Goal: Information Seeking & Learning: Learn about a topic

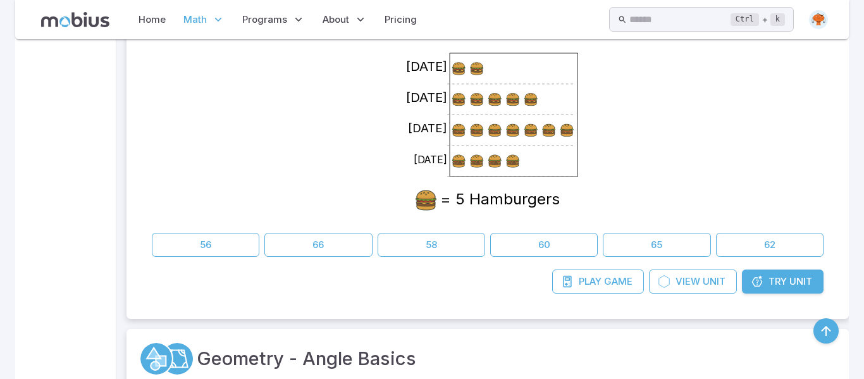
scroll to position [383, 0]
click at [779, 290] on link "Try Unit" at bounding box center [783, 282] width 82 height 24
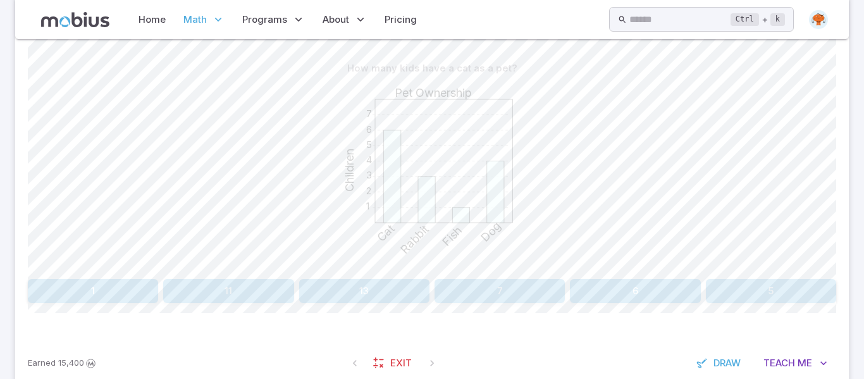
scroll to position [346, 0]
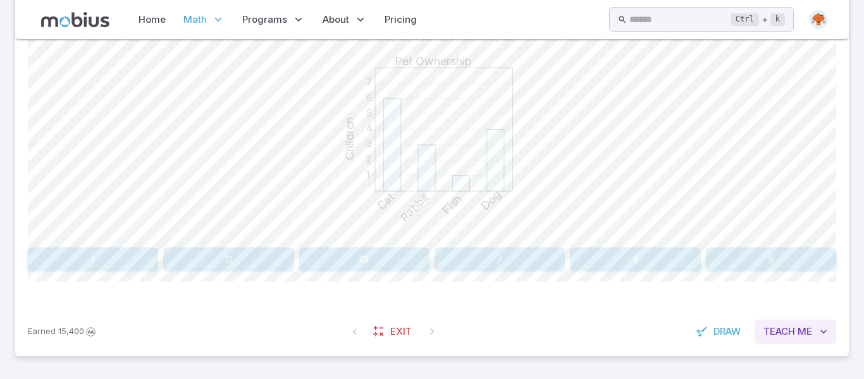
click at [776, 331] on span "Teach" at bounding box center [779, 331] width 32 height 14
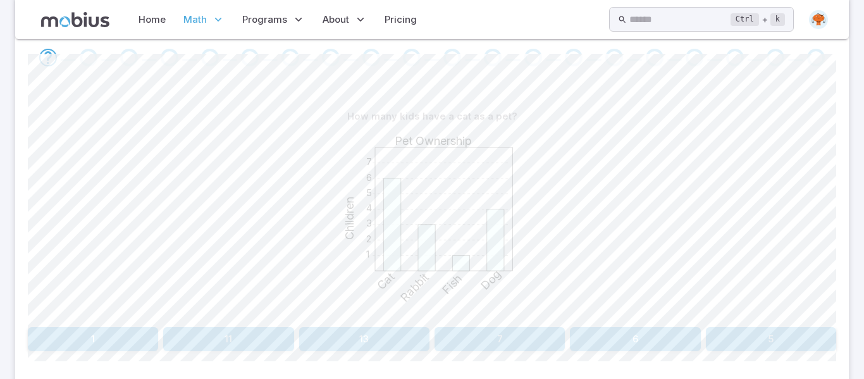
scroll to position [266, 0]
click at [637, 345] on button "6" at bounding box center [635, 340] width 130 height 24
click at [333, 336] on button "Cat" at bounding box center [330, 340] width 199 height 24
click at [124, 341] on button "Dog" at bounding box center [127, 340] width 199 height 24
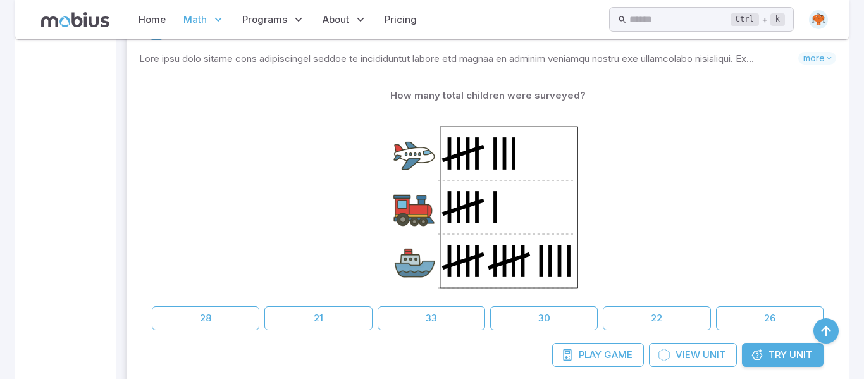
scroll to position [1785, 0]
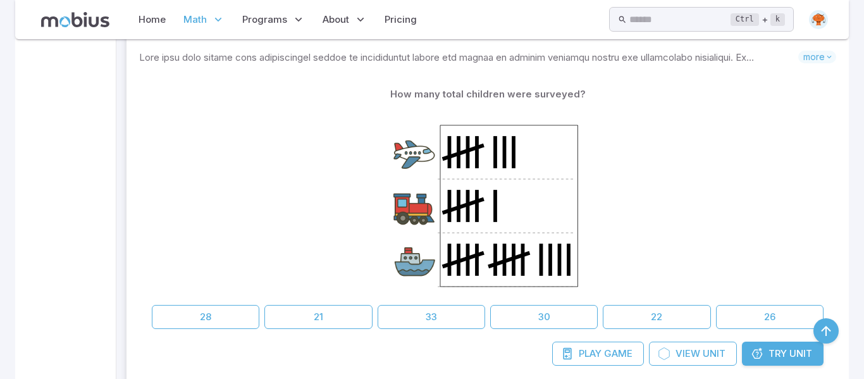
click at [768, 359] on span "Try" at bounding box center [777, 353] width 18 height 14
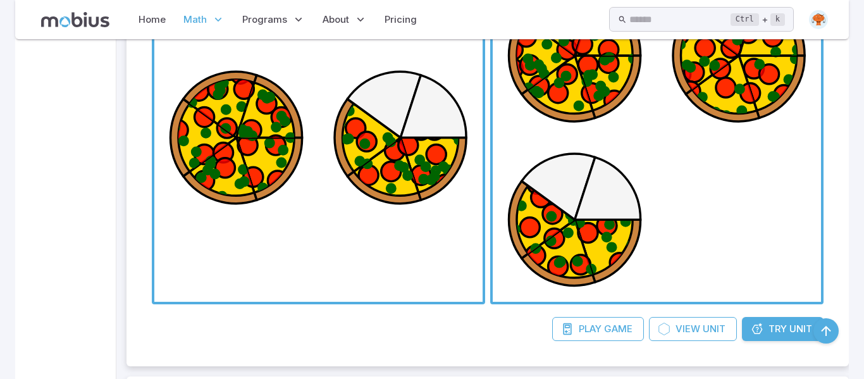
scroll to position [6289, 0]
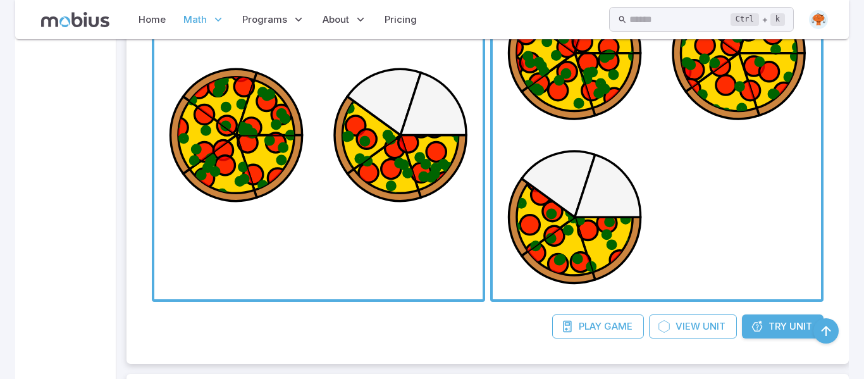
click at [769, 325] on span "Try" at bounding box center [777, 326] width 18 height 14
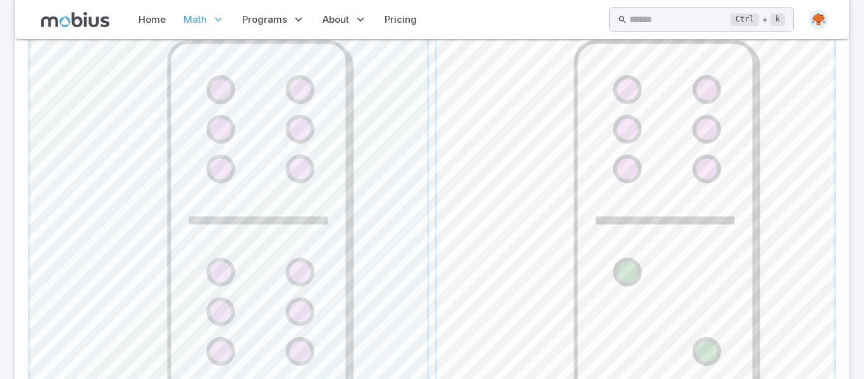
scroll to position [572, 0]
click at [245, 252] on span "button" at bounding box center [228, 223] width 396 height 396
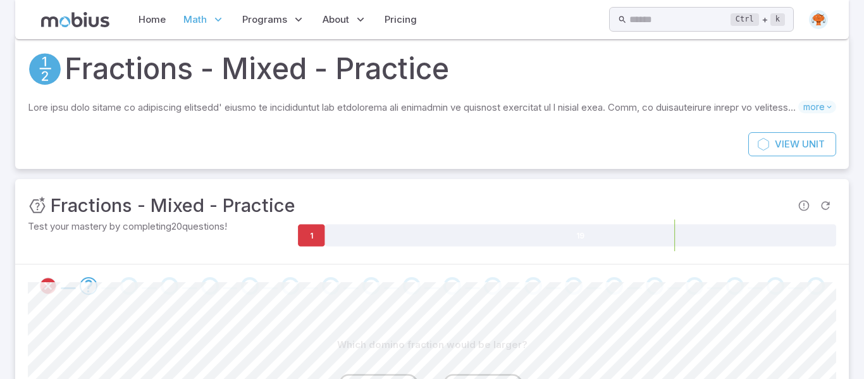
scroll to position [38, 0]
click at [827, 207] on icon "Refresh Question" at bounding box center [825, 206] width 13 height 13
click at [827, 207] on span "Refresh Question" at bounding box center [824, 205] width 21 height 21
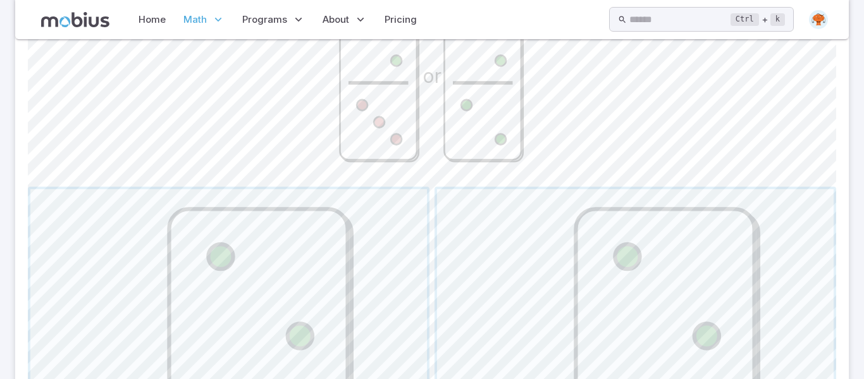
scroll to position [623, 0]
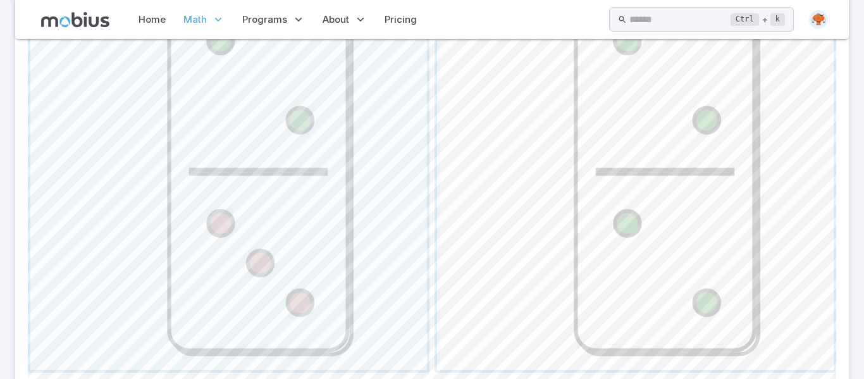
click at [661, 294] on span "button" at bounding box center [635, 171] width 396 height 396
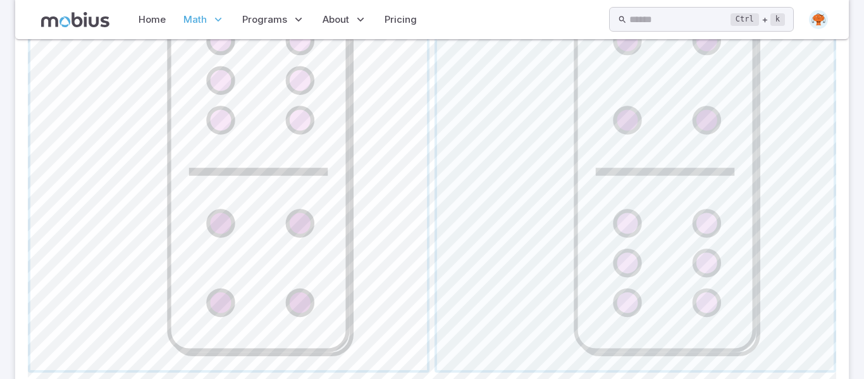
click at [279, 248] on span "button" at bounding box center [228, 171] width 396 height 396
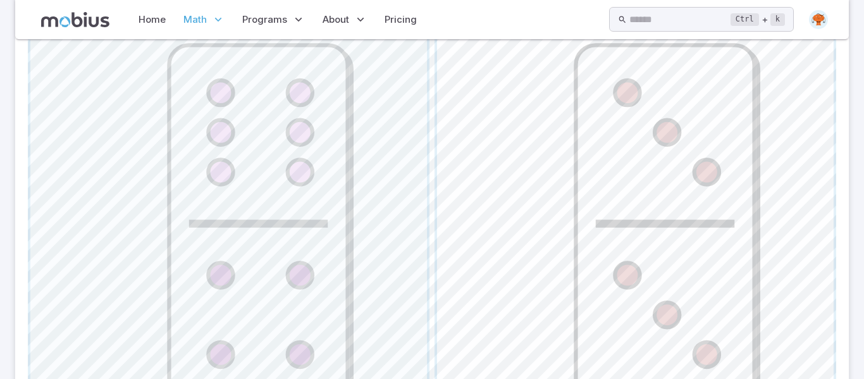
scroll to position [577, 0]
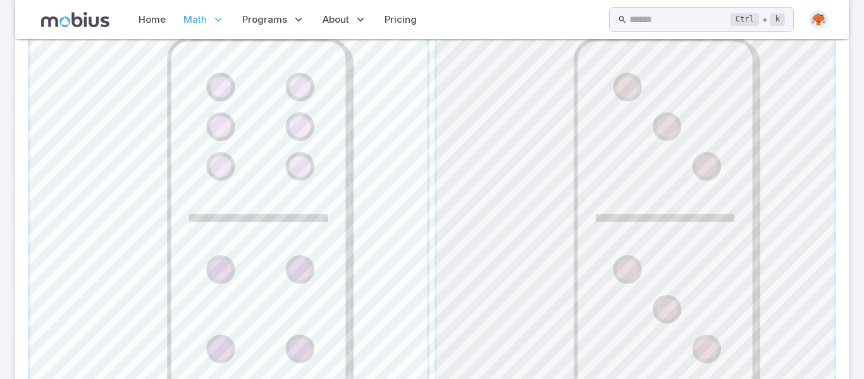
click at [697, 273] on span "button" at bounding box center [635, 218] width 396 height 396
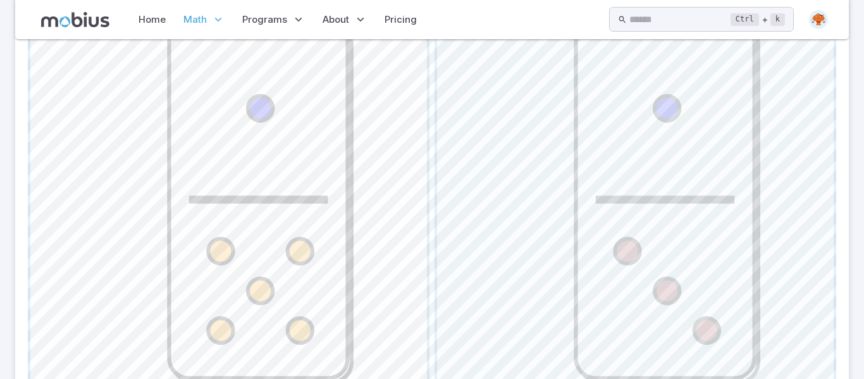
scroll to position [577, 0]
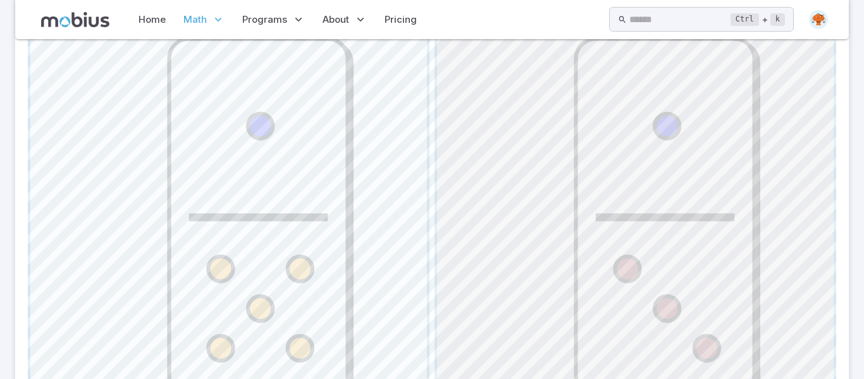
click at [487, 298] on span "button" at bounding box center [635, 217] width 396 height 396
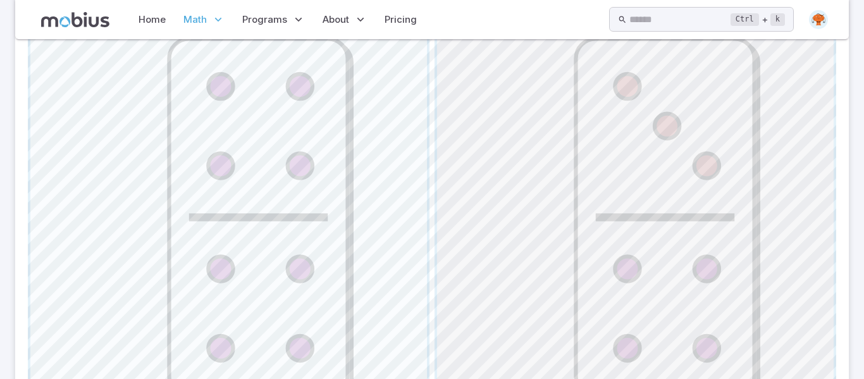
click at [595, 334] on span "button" at bounding box center [635, 217] width 396 height 396
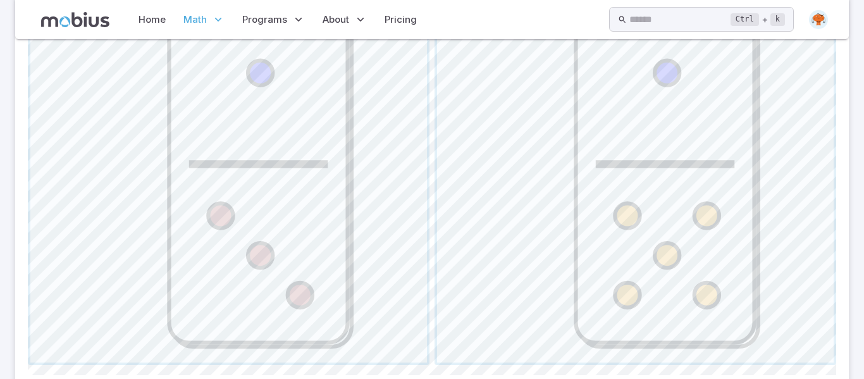
scroll to position [632, 0]
click at [684, 263] on span "button" at bounding box center [635, 162] width 396 height 396
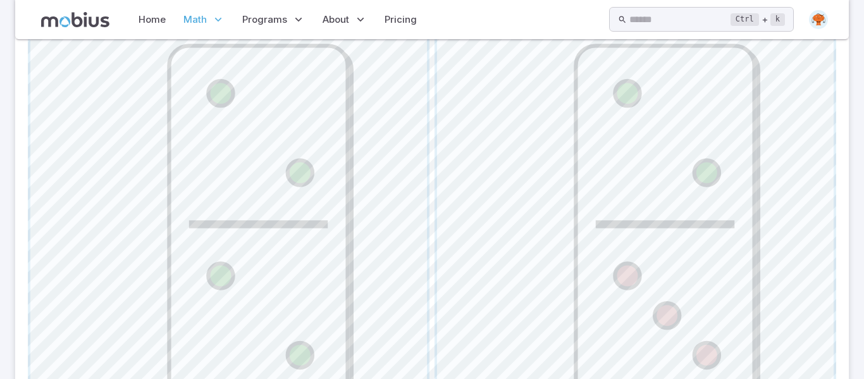
scroll to position [573, 0]
click at [624, 301] on span "button" at bounding box center [635, 221] width 396 height 396
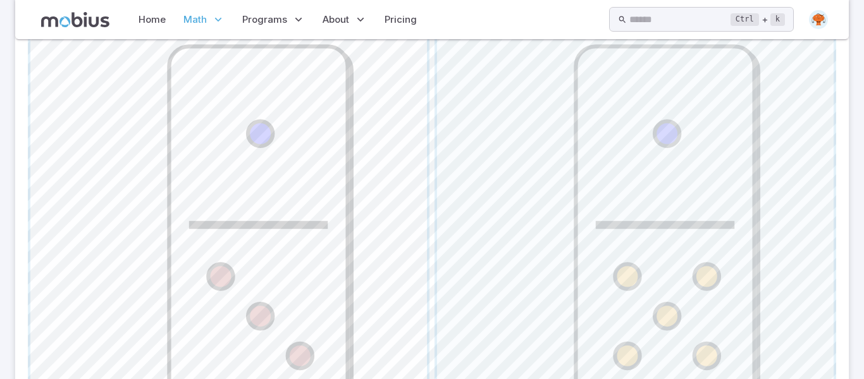
scroll to position [581, 0]
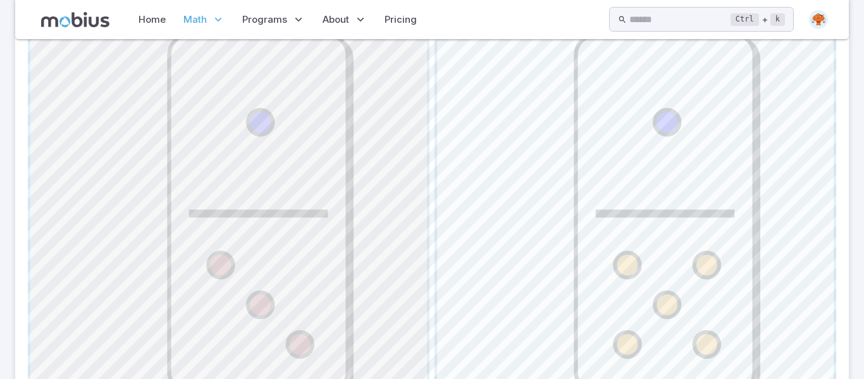
click at [298, 276] on span "button" at bounding box center [228, 213] width 396 height 396
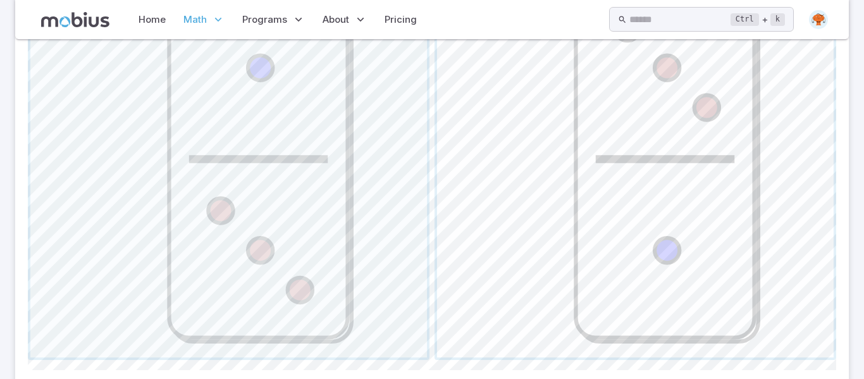
scroll to position [638, 0]
click at [639, 269] on span "button" at bounding box center [635, 156] width 396 height 396
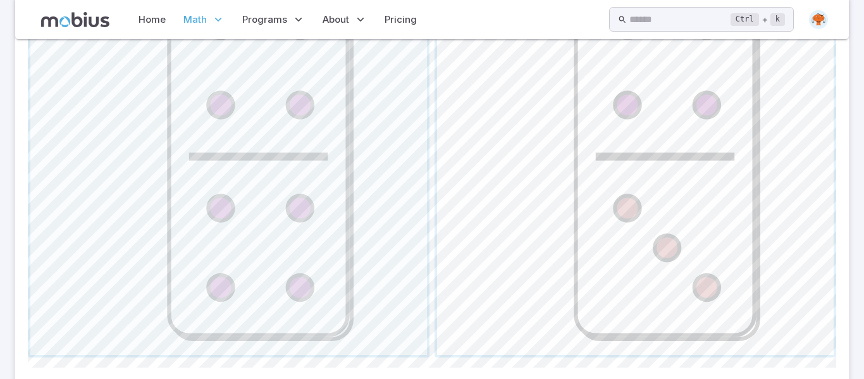
click at [631, 228] on span "button" at bounding box center [635, 156] width 396 height 396
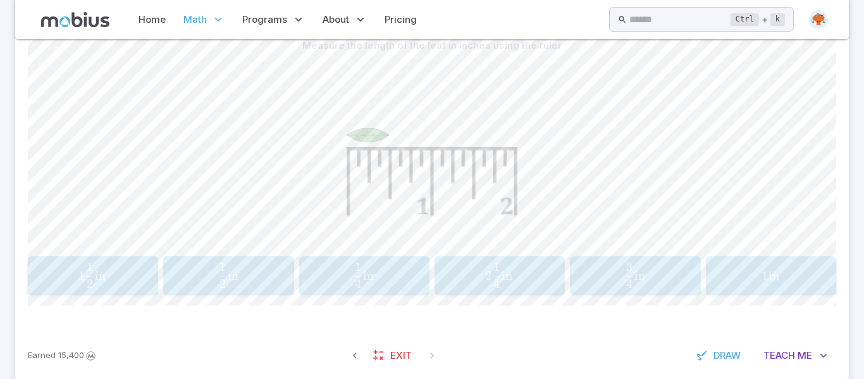
scroll to position [341, 0]
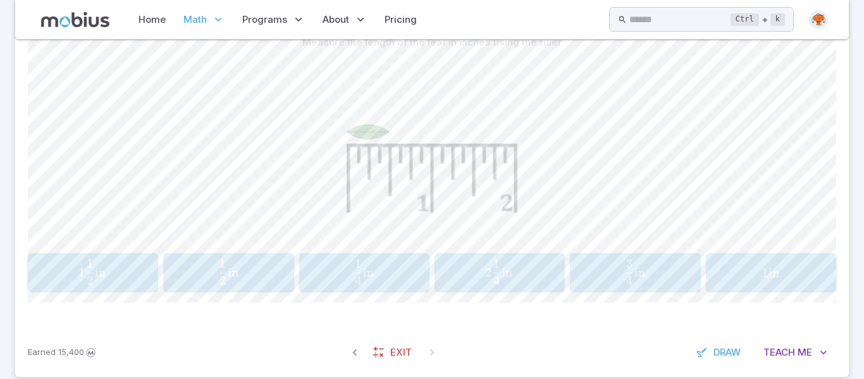
click at [97, 276] on span "in" at bounding box center [100, 271] width 11 height 15
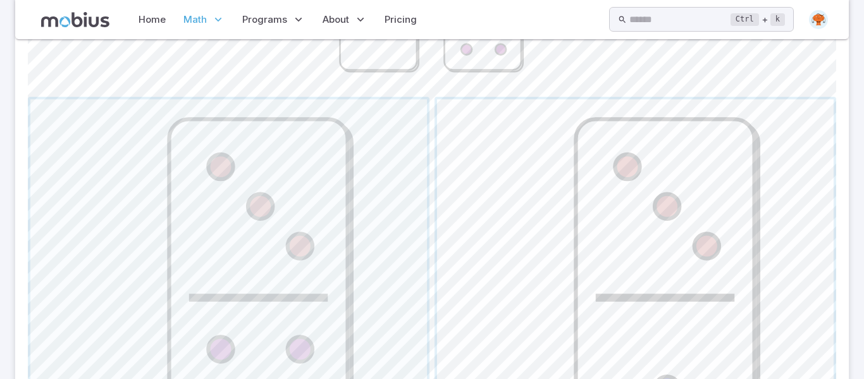
scroll to position [724, 0]
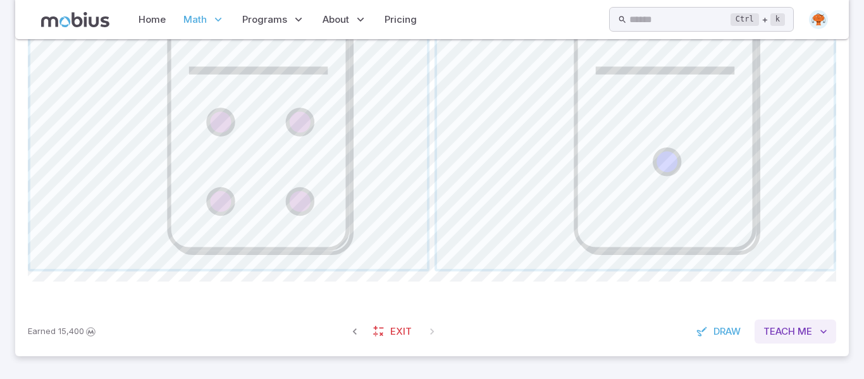
click at [796, 328] on button "Teach Me" at bounding box center [795, 331] width 82 height 24
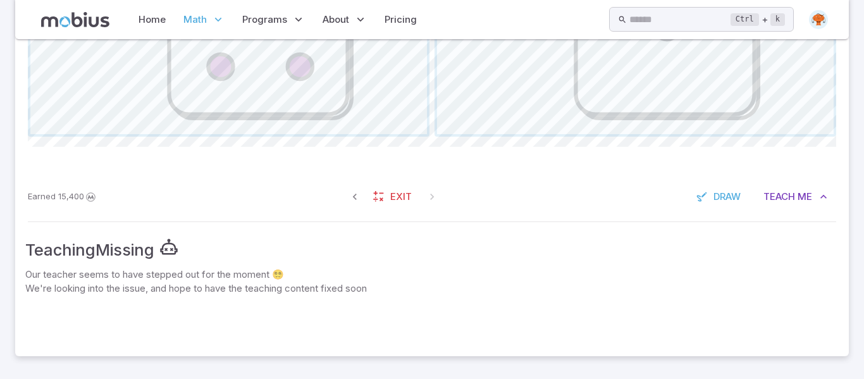
scroll to position [856, 0]
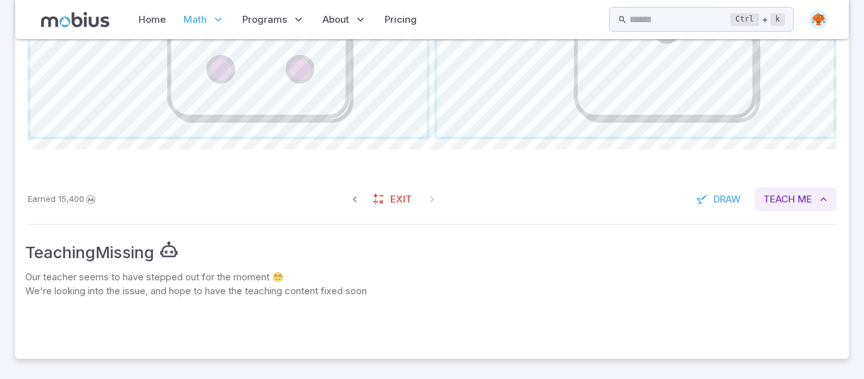
click at [807, 196] on span "Me" at bounding box center [804, 199] width 15 height 14
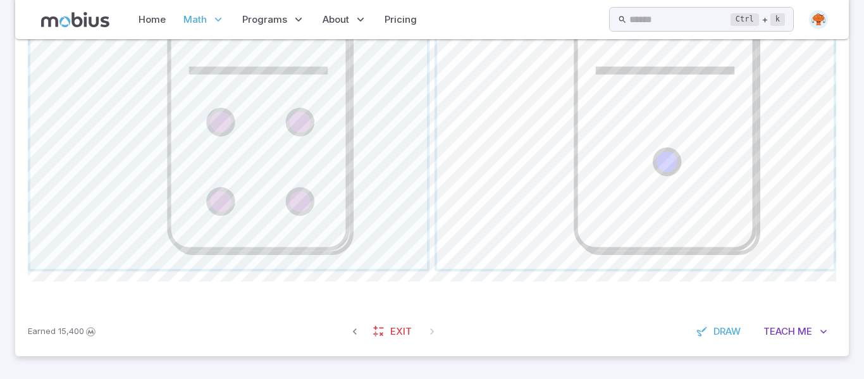
scroll to position [718, 0]
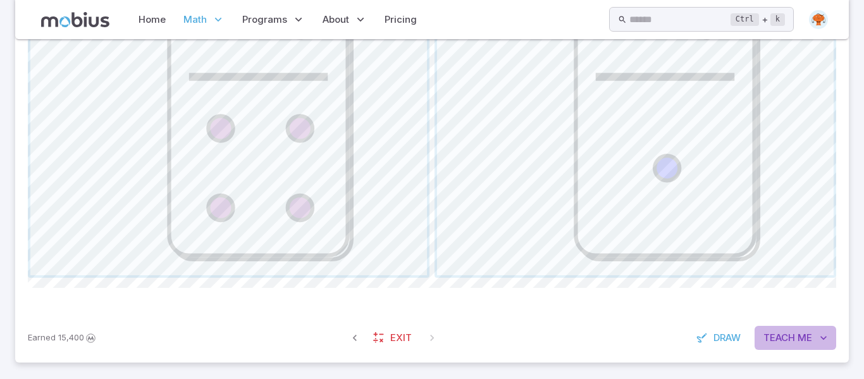
click at [773, 335] on span "Teach" at bounding box center [779, 338] width 32 height 14
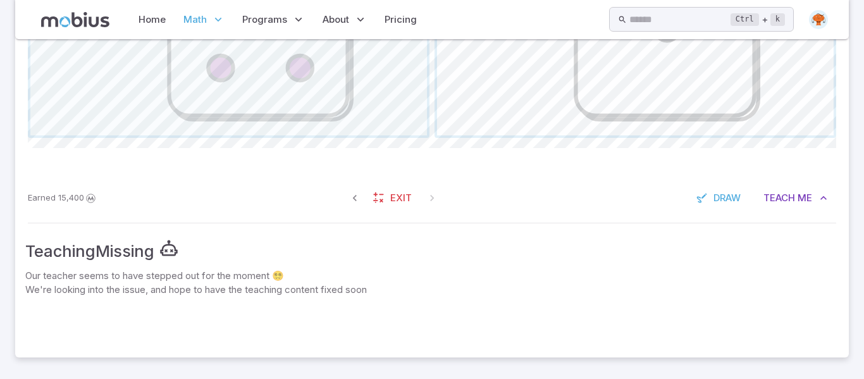
scroll to position [859, 0]
click at [603, 234] on div "Teaching Missing Our teacher seems to have stepped out for the moment 😵‍💫 We're…" at bounding box center [431, 291] width 833 height 129
click at [811, 206] on button "Teach Me" at bounding box center [795, 197] width 82 height 24
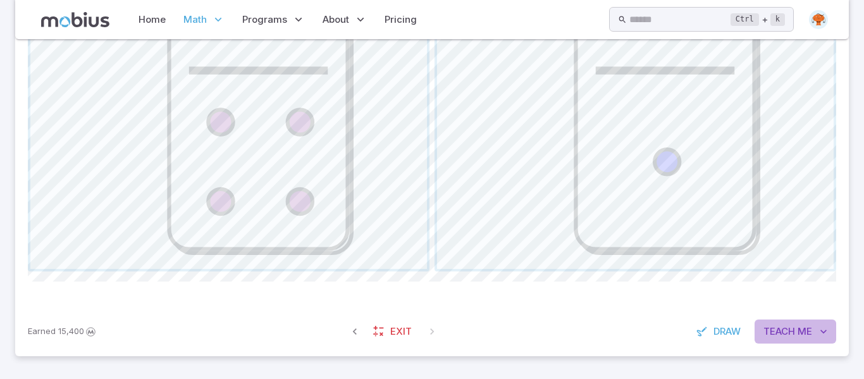
click at [793, 336] on span "Teach" at bounding box center [779, 331] width 32 height 14
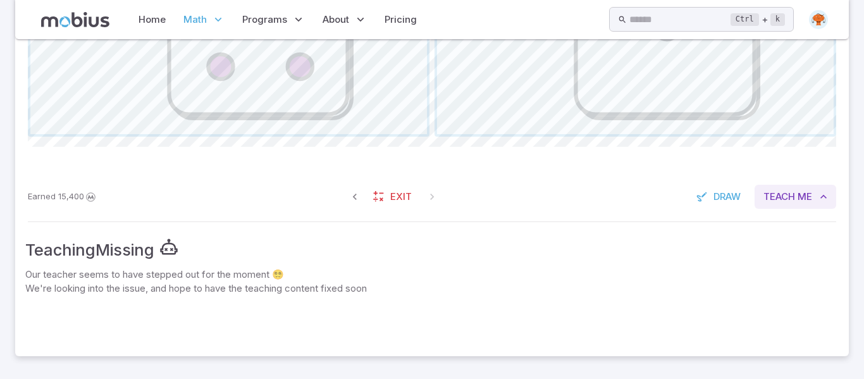
click at [784, 195] on span "Teach" at bounding box center [779, 197] width 32 height 14
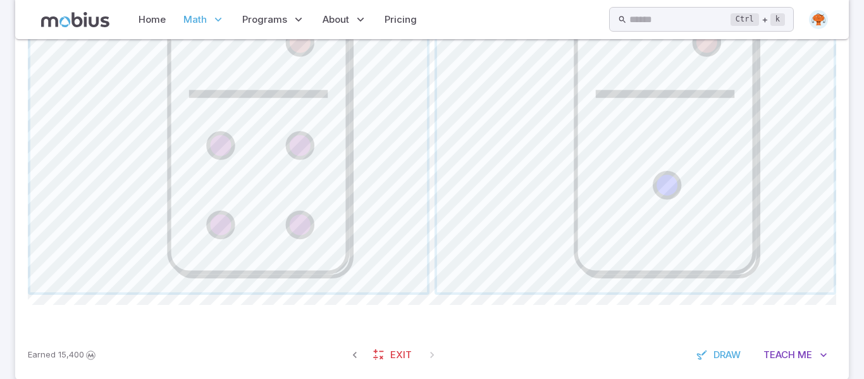
scroll to position [724, 0]
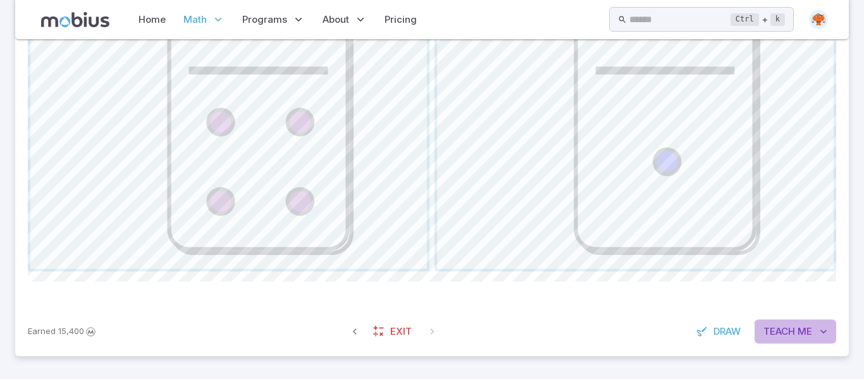
click at [791, 338] on button "Teach Me" at bounding box center [795, 331] width 82 height 24
click at [788, 328] on span "Teach" at bounding box center [779, 331] width 32 height 14
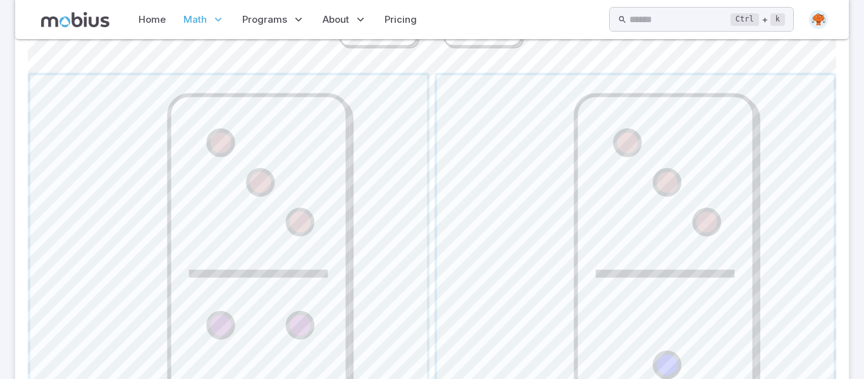
scroll to position [524, 0]
click at [596, 218] on span "button" at bounding box center [635, 271] width 396 height 396
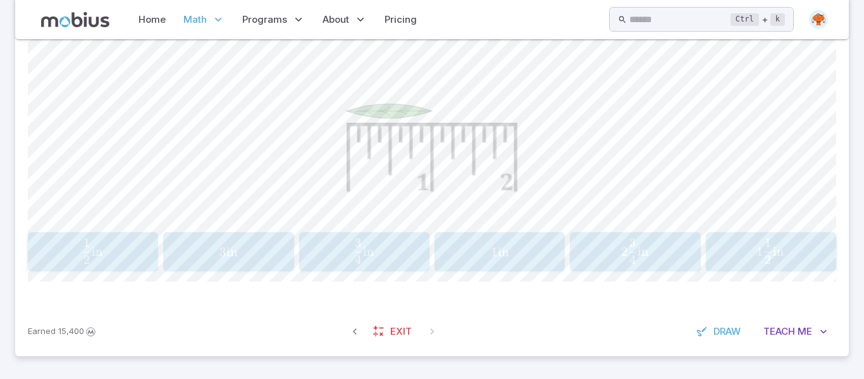
scroll to position [317, 0]
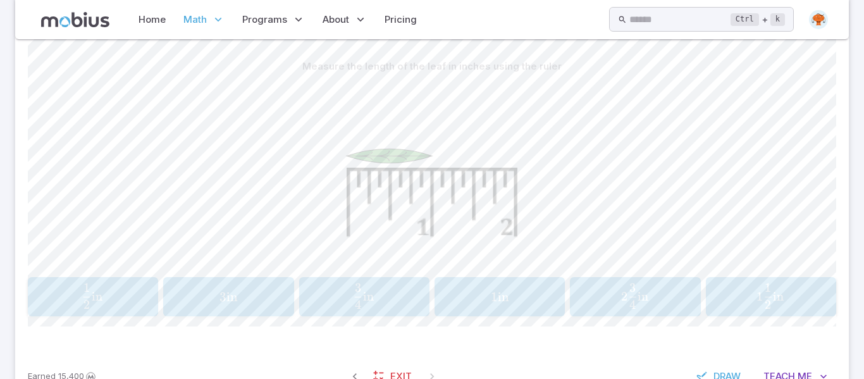
click at [376, 295] on span "4 3 ​ in" at bounding box center [364, 295] width 114 height 25
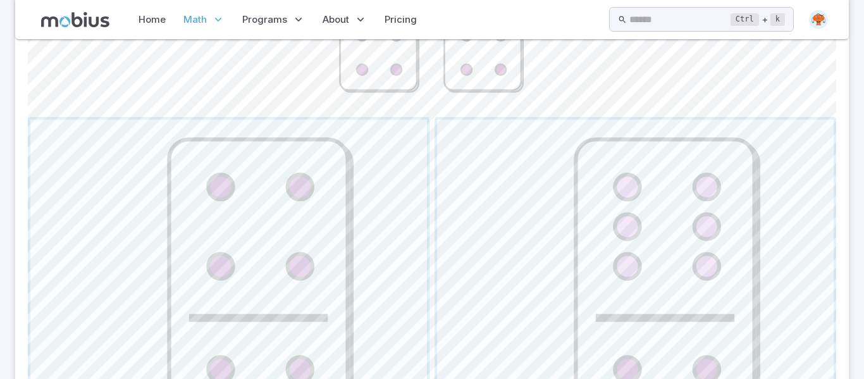
scroll to position [724, 0]
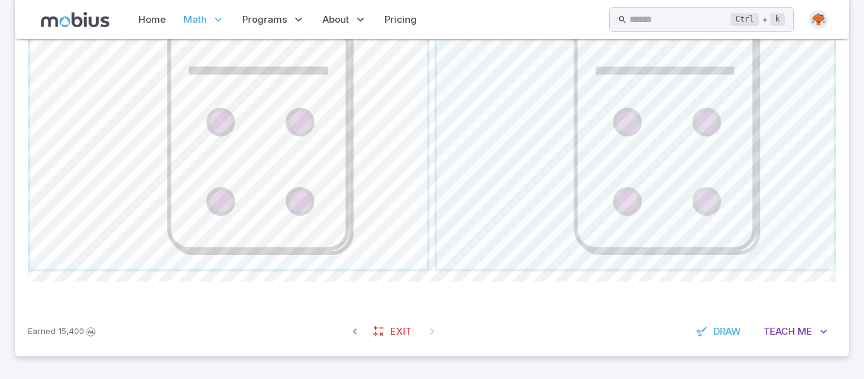
click at [243, 135] on span "button" at bounding box center [228, 70] width 396 height 396
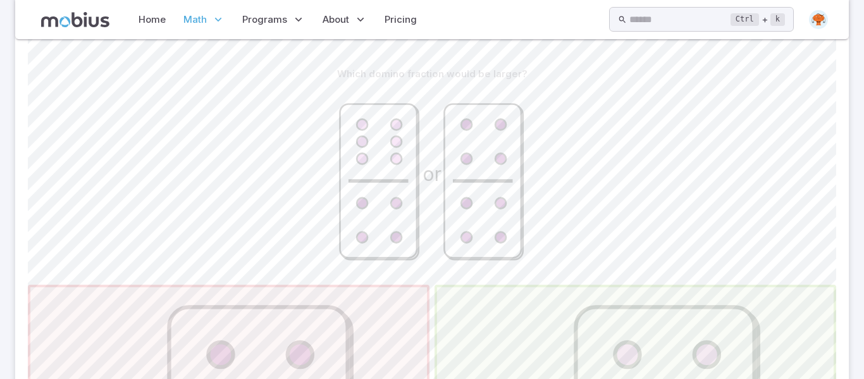
scroll to position [216, 0]
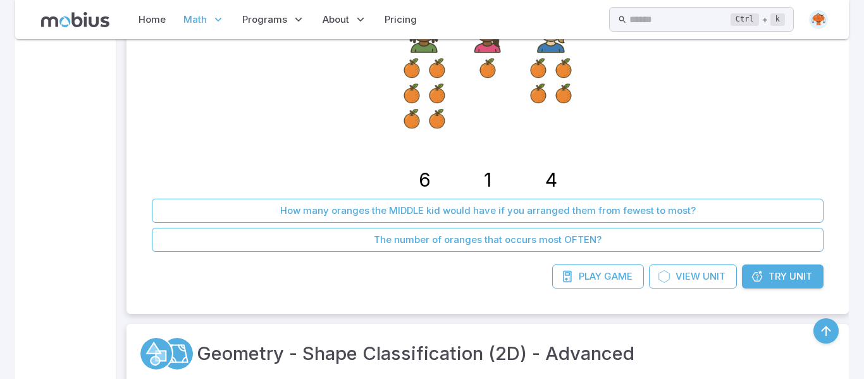
scroll to position [8782, 0]
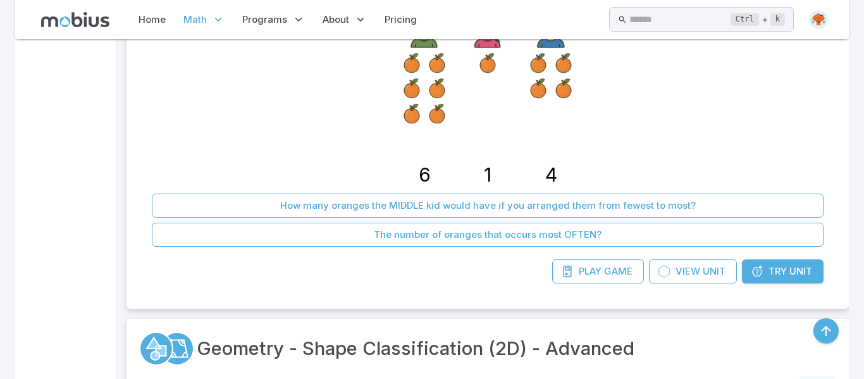
click at [768, 269] on span "Try" at bounding box center [777, 271] width 18 height 14
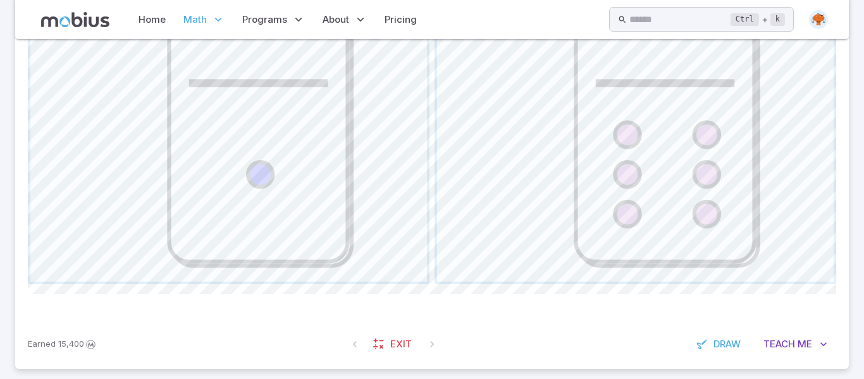
scroll to position [767, 0]
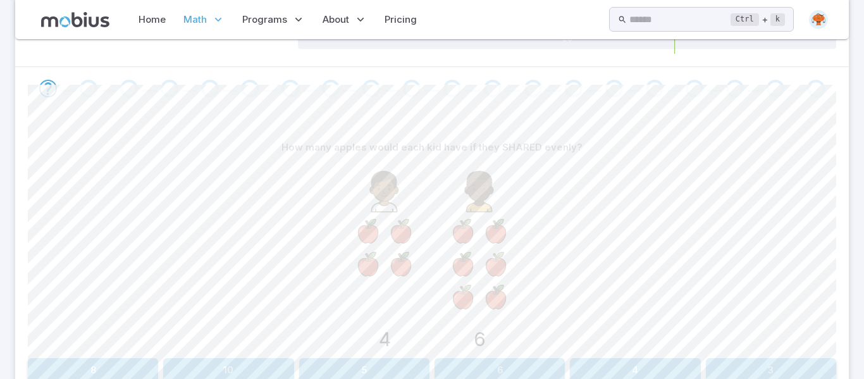
scroll to position [276, 0]
click at [321, 371] on button "5" at bounding box center [364, 373] width 130 height 24
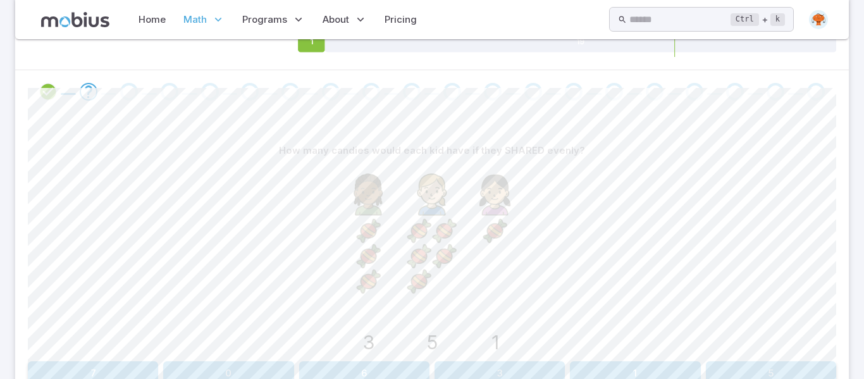
scroll to position [389, 0]
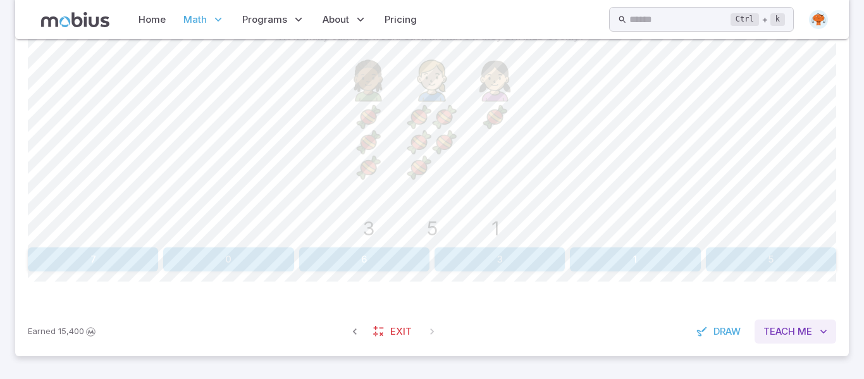
click at [798, 329] on span "Me" at bounding box center [804, 331] width 15 height 14
click at [804, 330] on span "Me" at bounding box center [804, 331] width 15 height 14
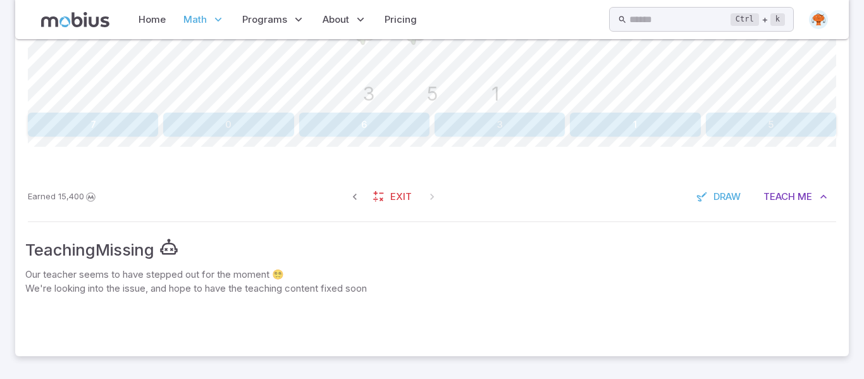
scroll to position [524, 0]
click at [443, 290] on p "We're looking into the issue, and hope to have the teaching content fixed soon" at bounding box center [431, 289] width 813 height 14
click at [444, 286] on p "We're looking into the issue, and hope to have the teaching content fixed soon" at bounding box center [431, 289] width 813 height 14
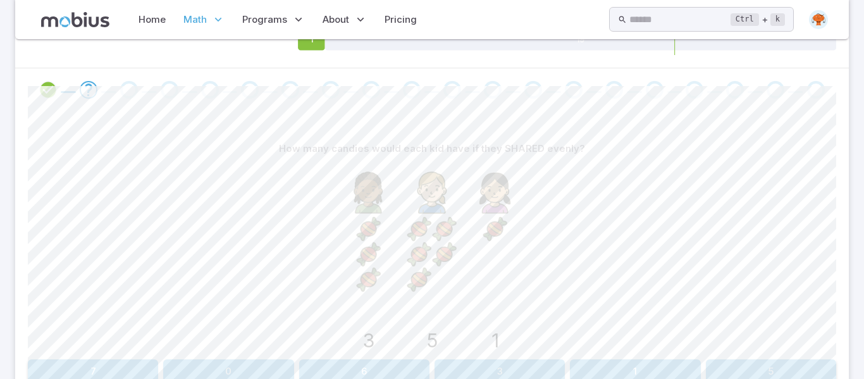
scroll to position [279, 0]
click at [379, 123] on div "How many candies would each kid have if they SHARED evenly? 3 5 1 7 0 6 3 1 5 C…" at bounding box center [432, 263] width 808 height 307
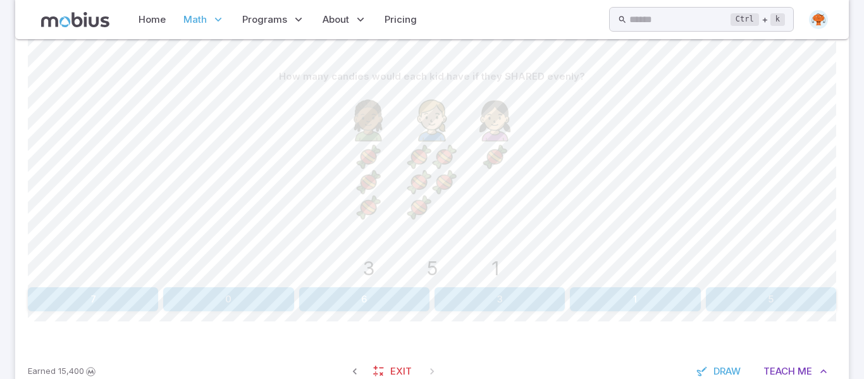
scroll to position [364, 0]
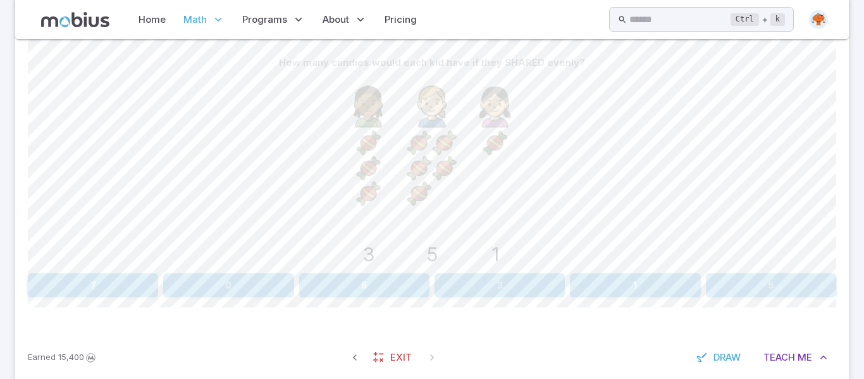
click at [483, 288] on button "3" at bounding box center [499, 285] width 130 height 24
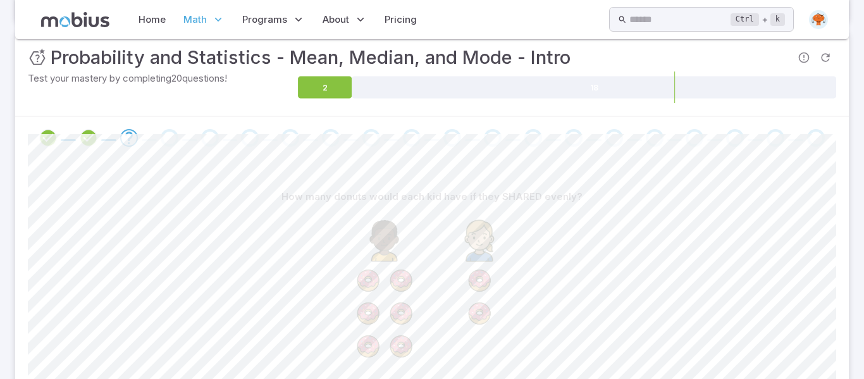
scroll to position [389, 0]
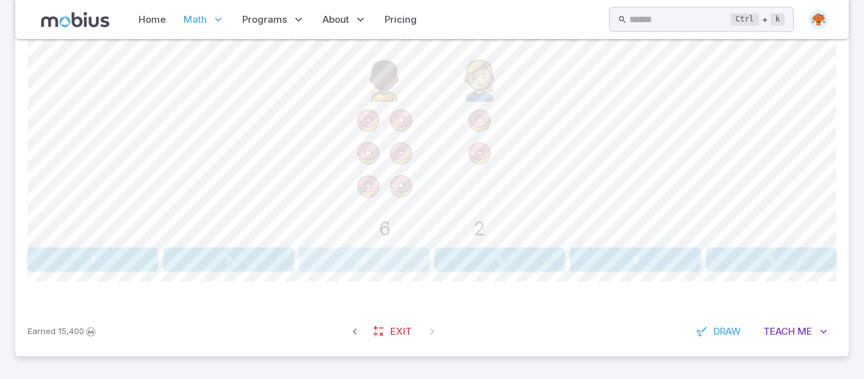
click at [391, 265] on button "4" at bounding box center [364, 259] width 130 height 24
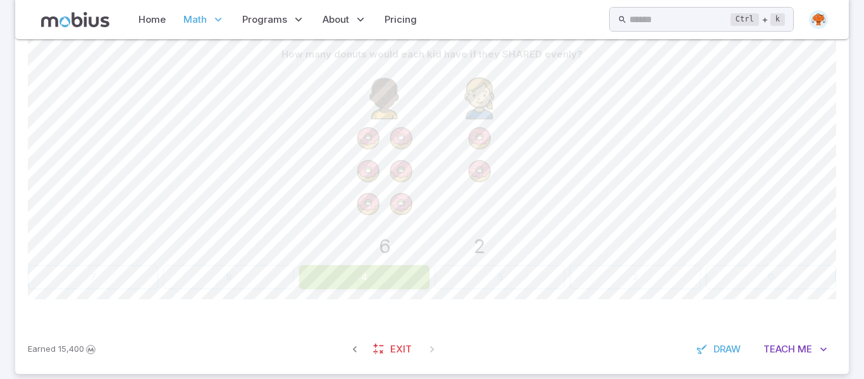
scroll to position [381, 0]
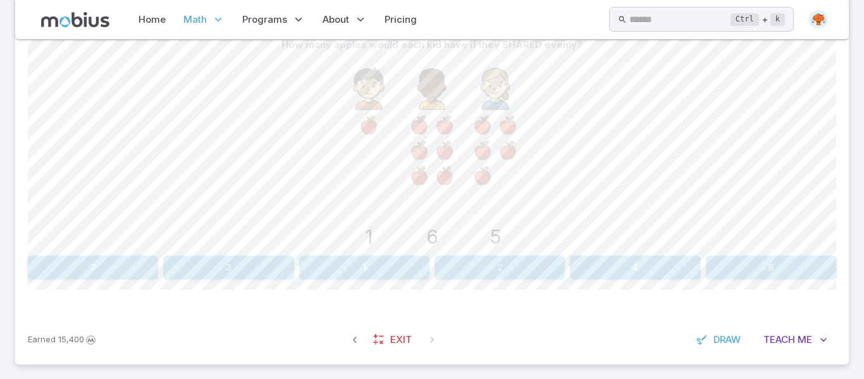
click at [588, 272] on button "4" at bounding box center [635, 267] width 130 height 24
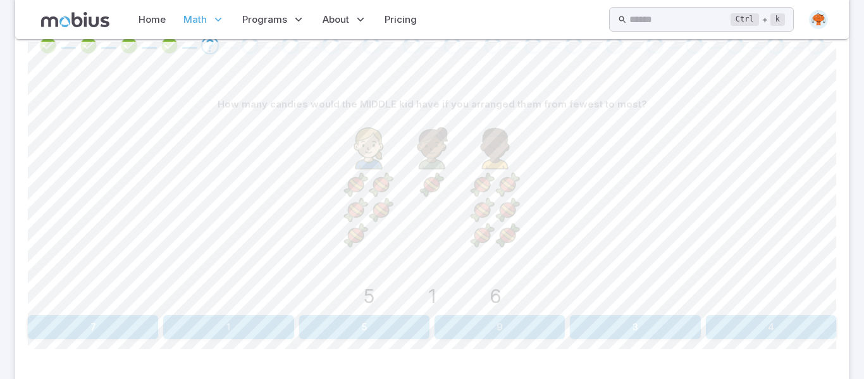
scroll to position [321, 0]
click at [771, 330] on button "4" at bounding box center [771, 328] width 130 height 24
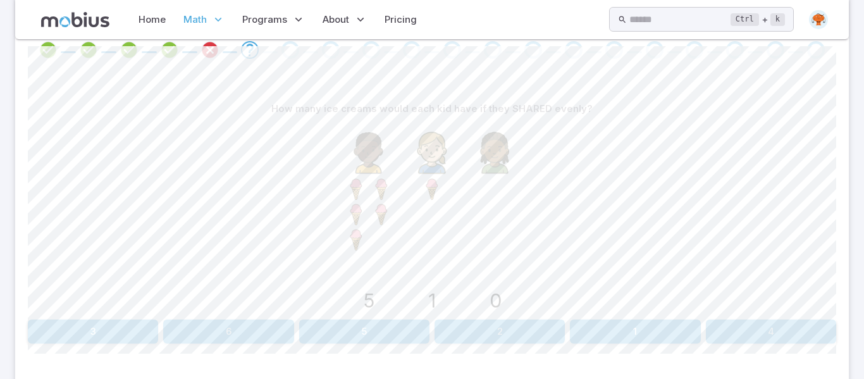
scroll to position [317, 0]
click at [491, 337] on button "2" at bounding box center [499, 332] width 130 height 24
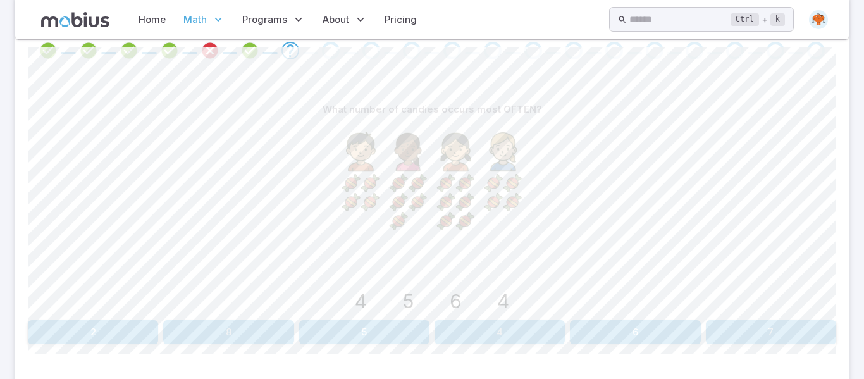
scroll to position [389, 0]
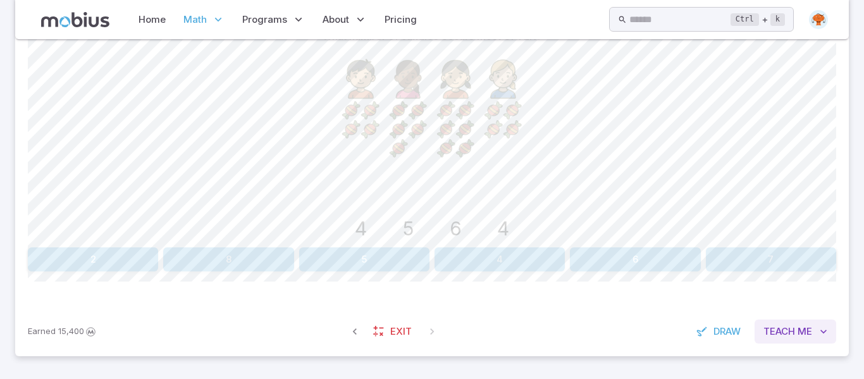
click at [800, 340] on button "Teach Me" at bounding box center [795, 331] width 82 height 24
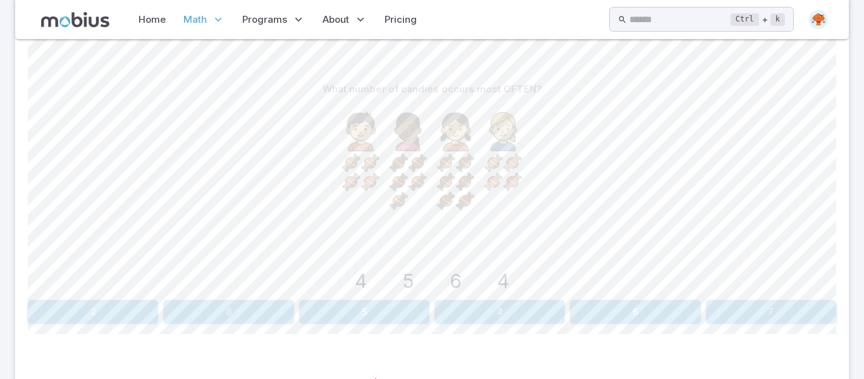
scroll to position [314, 0]
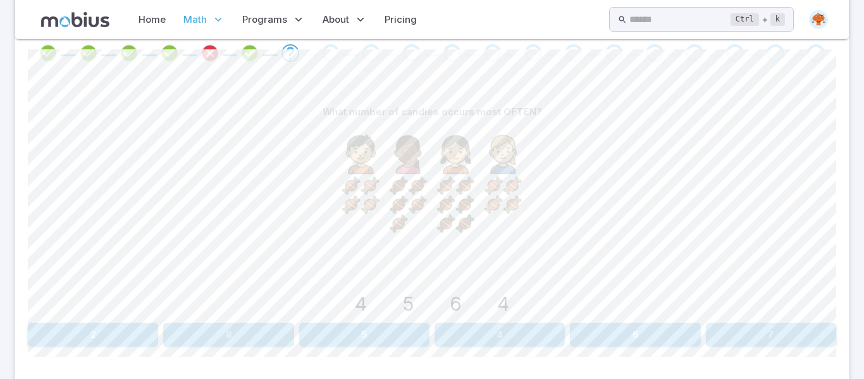
click at [467, 326] on button "4" at bounding box center [499, 334] width 130 height 24
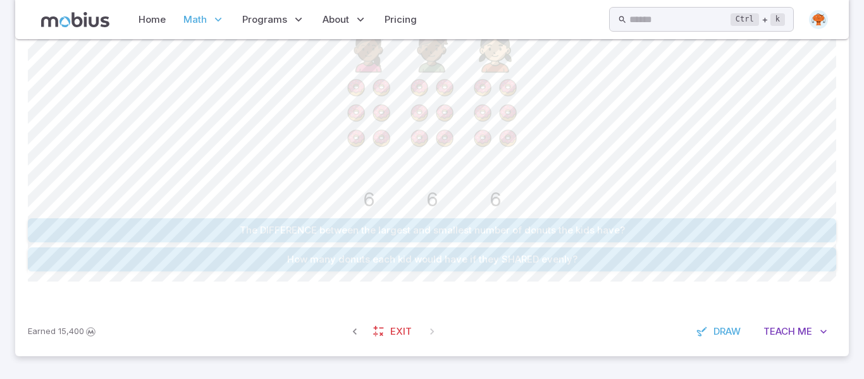
scroll to position [414, 0]
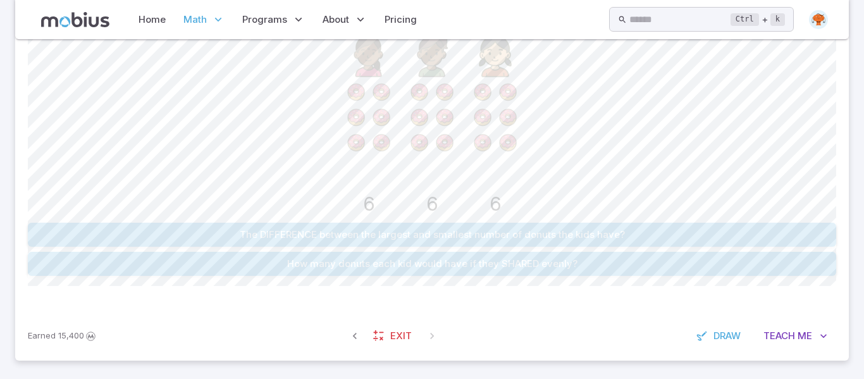
click at [397, 261] on button "How many donuts each kid would have if they SHARED evenly?" at bounding box center [432, 264] width 808 height 24
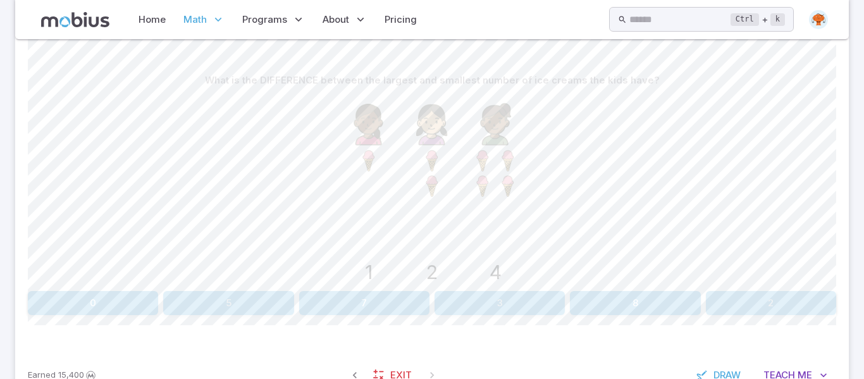
scroll to position [345, 0]
click at [473, 302] on button "3" at bounding box center [499, 304] width 130 height 24
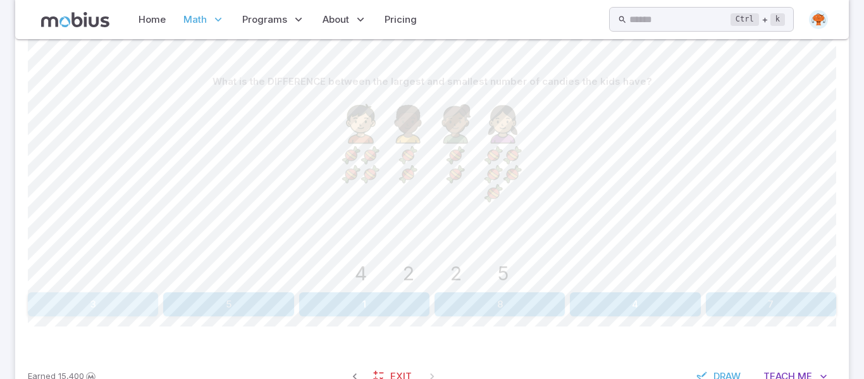
click at [95, 304] on button "3" at bounding box center [93, 304] width 130 height 24
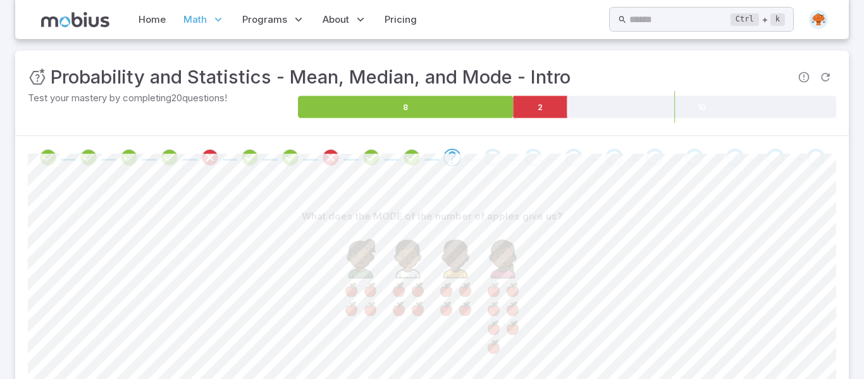
scroll to position [208, 0]
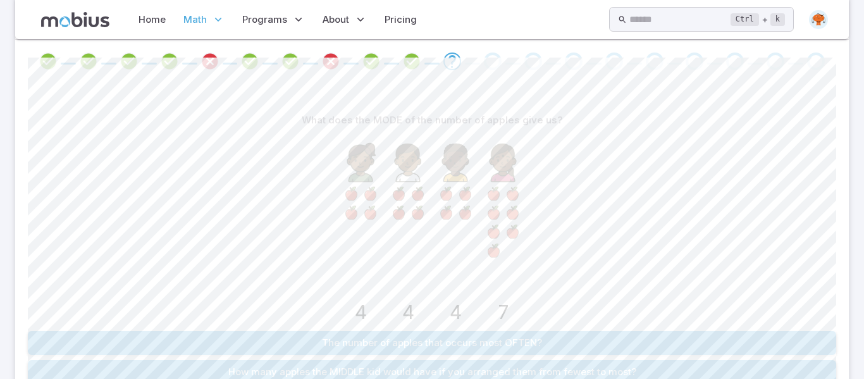
click at [489, 307] on icon "4 4 4 7" at bounding box center [432, 227] width 190 height 190
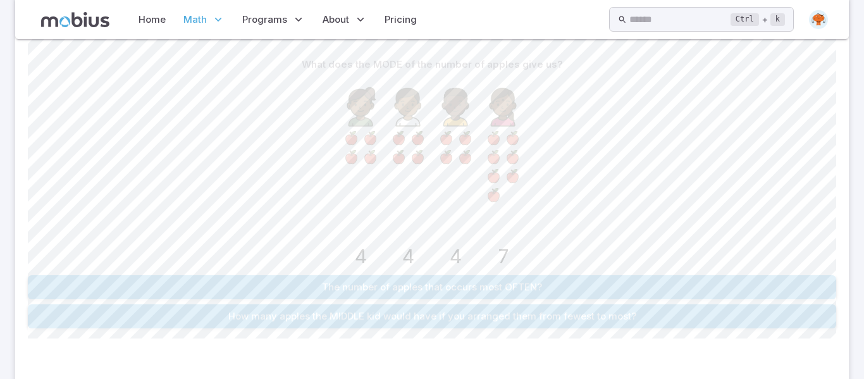
scroll to position [362, 0]
click at [473, 285] on button "The number of apples that occurs most OFTEN?" at bounding box center [432, 286] width 808 height 24
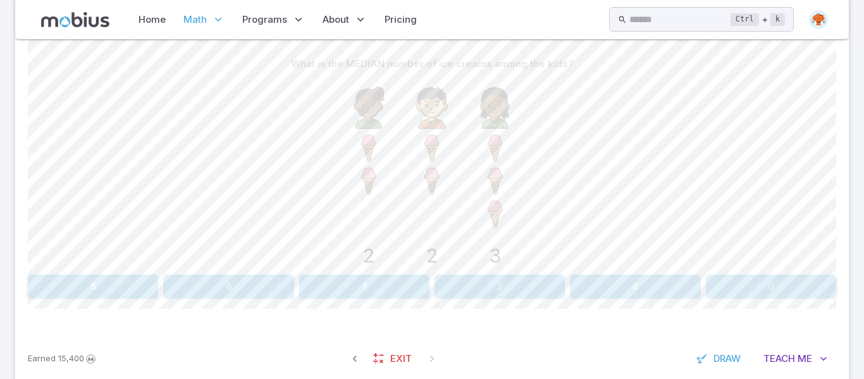
click at [534, 292] on button "2" at bounding box center [499, 286] width 130 height 24
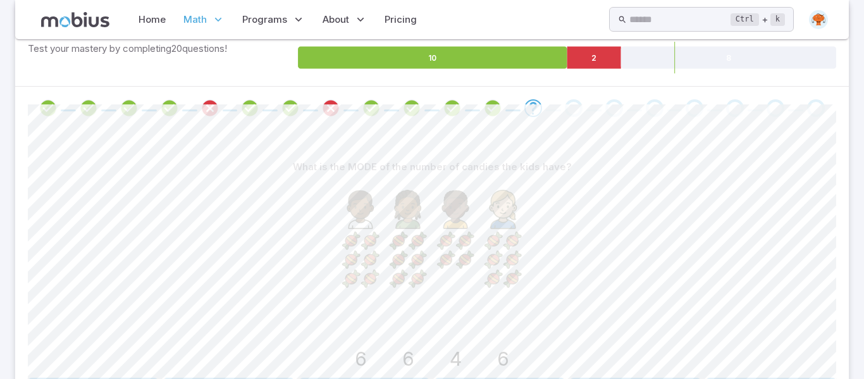
scroll to position [371, 0]
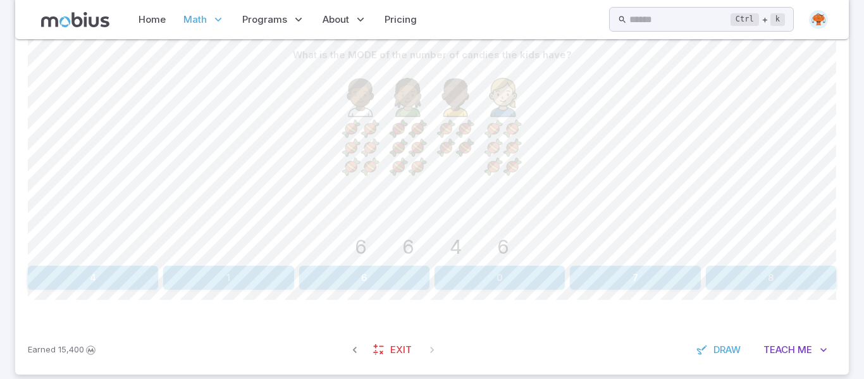
click at [142, 271] on button "4" at bounding box center [93, 278] width 130 height 24
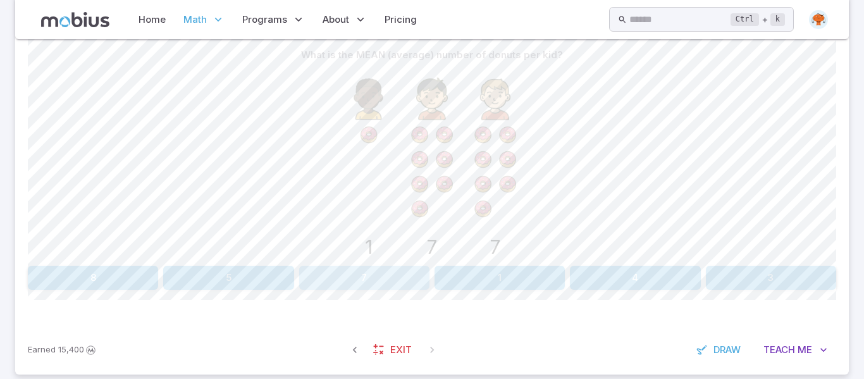
click at [381, 277] on button "7" at bounding box center [364, 278] width 130 height 24
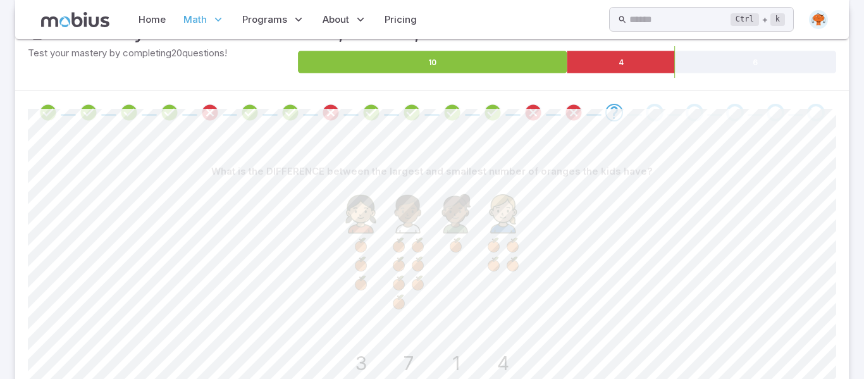
scroll to position [389, 0]
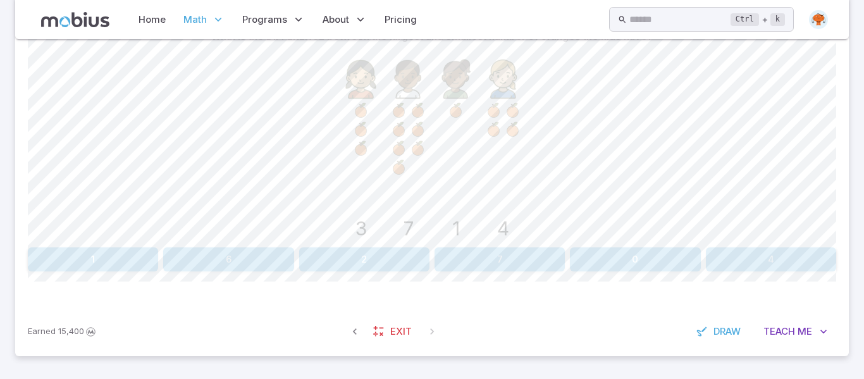
click at [262, 263] on button "6" at bounding box center [228, 259] width 130 height 24
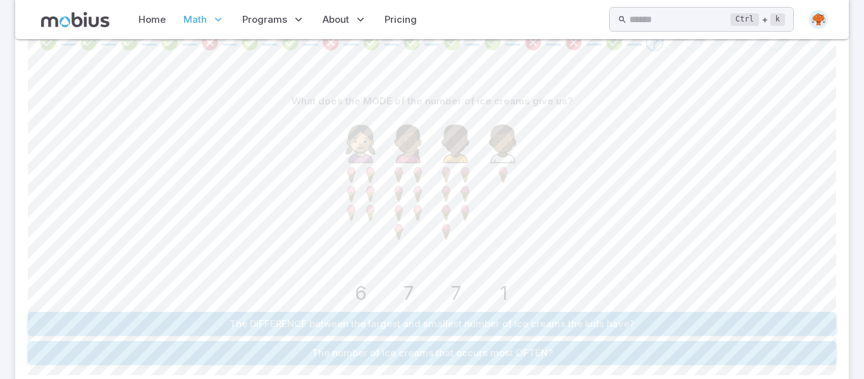
scroll to position [328, 0]
click at [512, 321] on button "The DIFFERENCE between the largest and smallest number of ice creams the kids h…" at bounding box center [432, 321] width 808 height 24
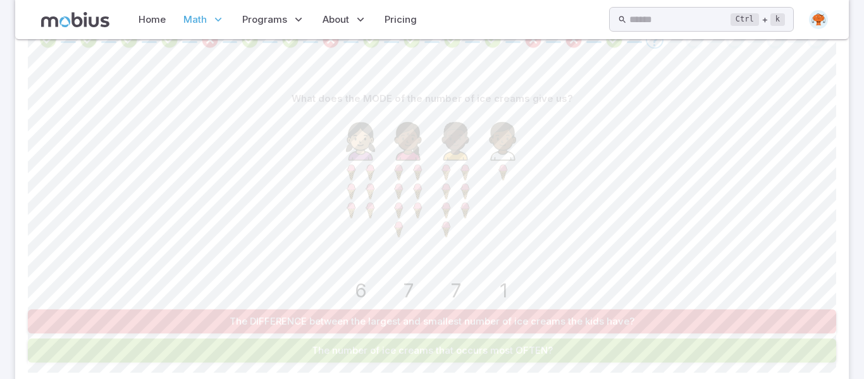
click at [512, 321] on button "The DIFFERENCE between the largest and smallest number of ice creams the kids h…" at bounding box center [432, 321] width 808 height 24
click at [512, 320] on button "The DIFFERENCE between the largest and smallest number of ice creams the kids h…" at bounding box center [432, 321] width 808 height 24
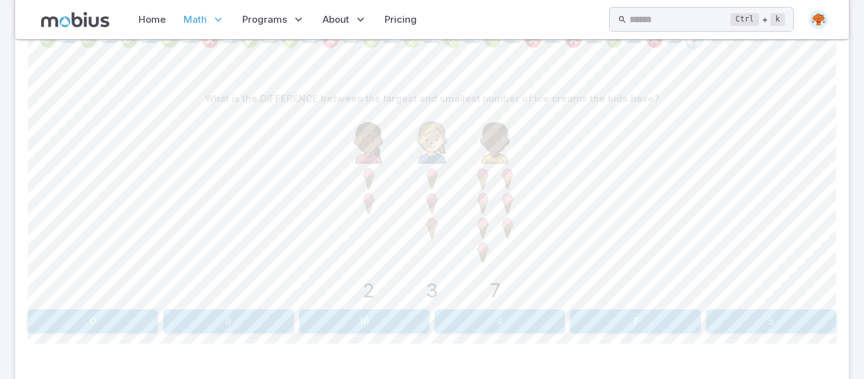
click at [792, 331] on button "5" at bounding box center [771, 321] width 130 height 24
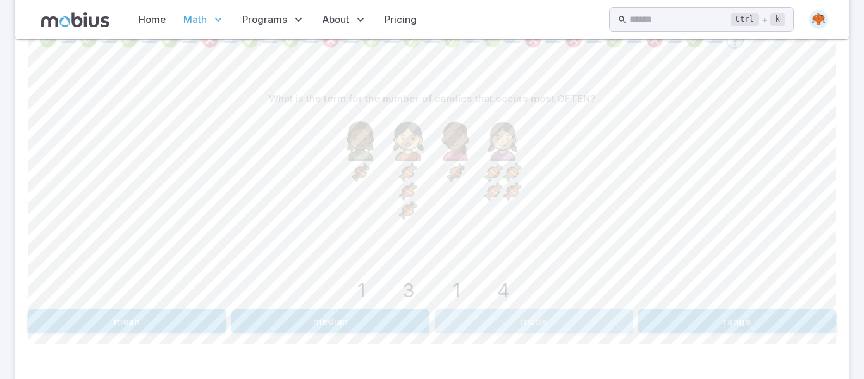
click at [476, 317] on button "mode" at bounding box center [533, 321] width 199 height 24
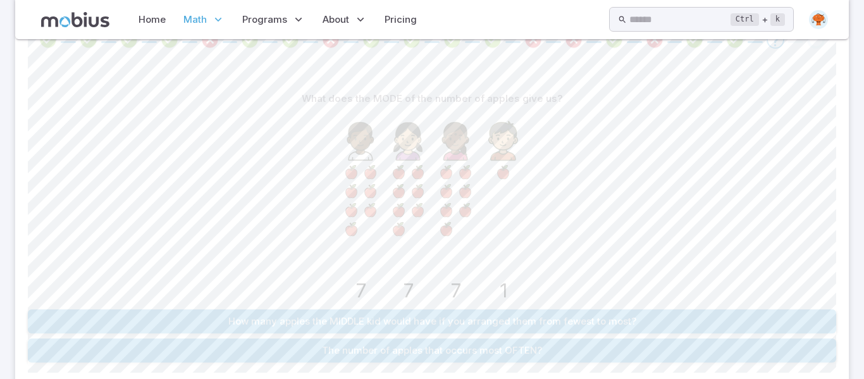
click at [471, 348] on button "The number of apples that occurs most OFTEN?" at bounding box center [432, 350] width 808 height 24
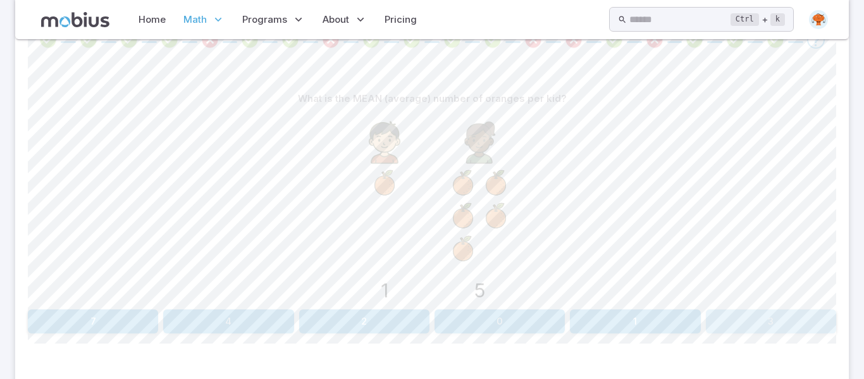
click at [757, 319] on button "3" at bounding box center [771, 321] width 130 height 24
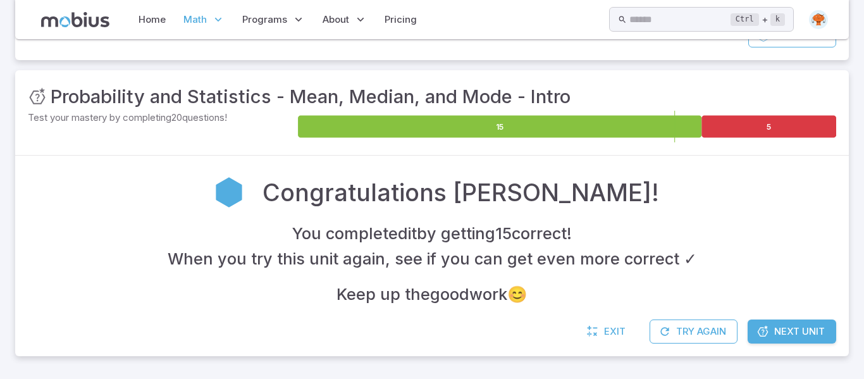
scroll to position [190, 0]
click at [782, 328] on span "Next Unit" at bounding box center [799, 331] width 51 height 14
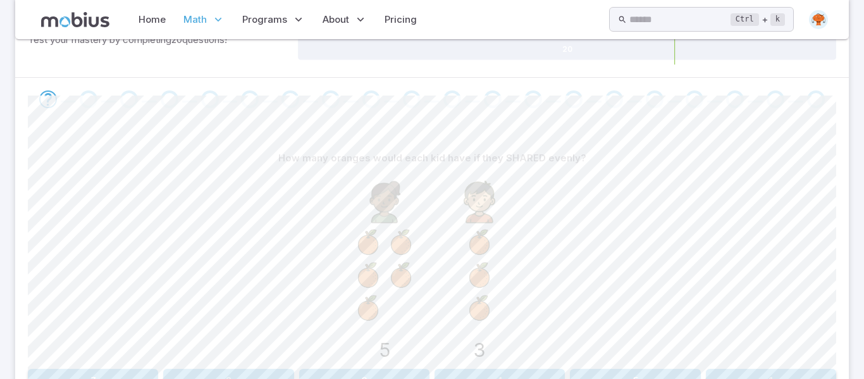
scroll to position [346, 0]
click at [555, 180] on div "5 3" at bounding box center [432, 268] width 808 height 193
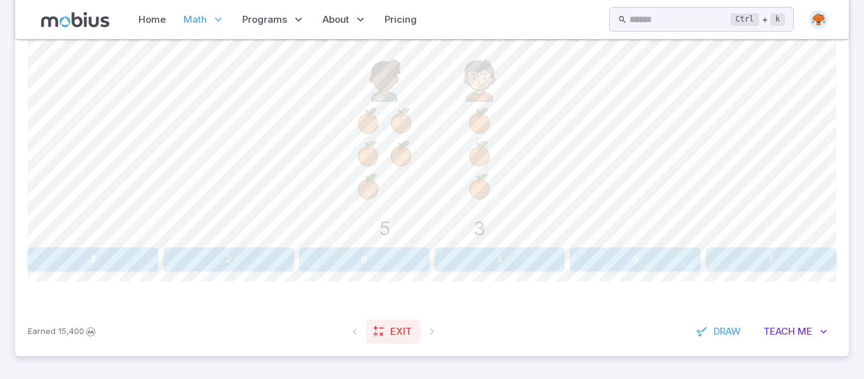
click at [390, 334] on span "Exit" at bounding box center [400, 331] width 21 height 14
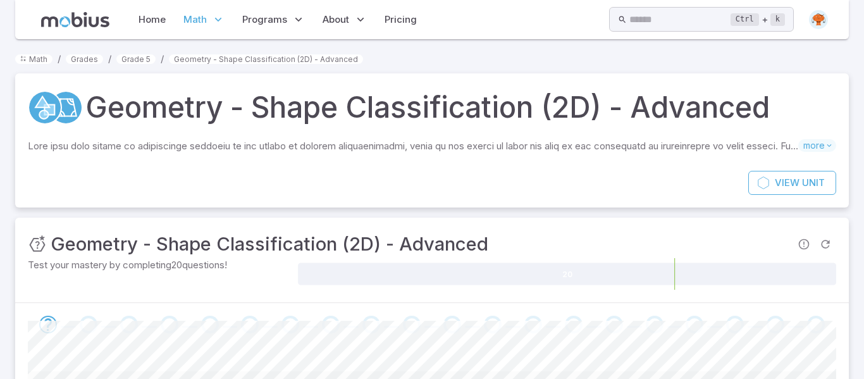
scroll to position [290, 0]
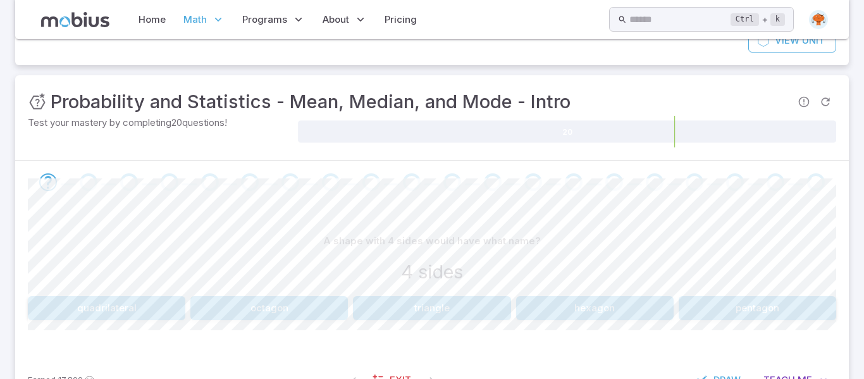
scroll to position [186, 0]
click at [161, 300] on button "quadrilateral" at bounding box center [106, 307] width 157 height 24
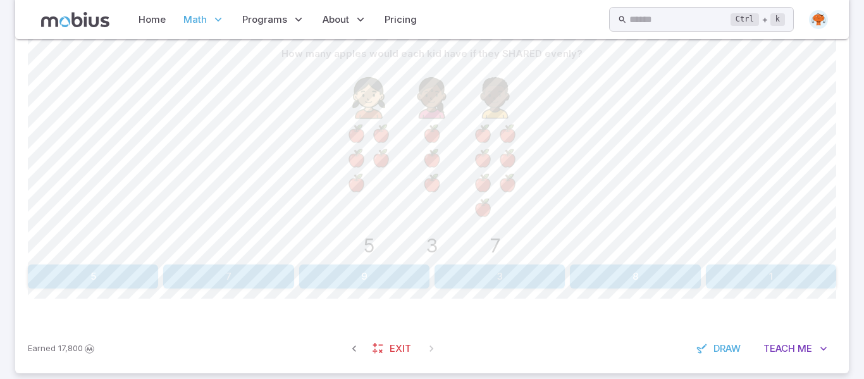
scroll to position [389, 0]
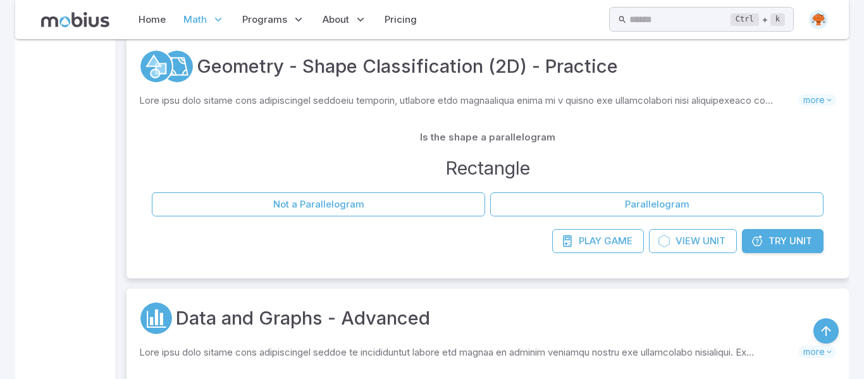
scroll to position [1491, 0]
click at [799, 244] on span "Unit" at bounding box center [800, 240] width 23 height 14
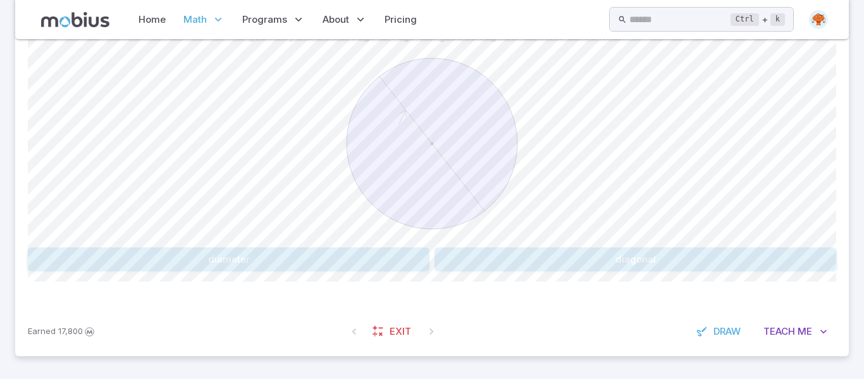
scroll to position [341, 0]
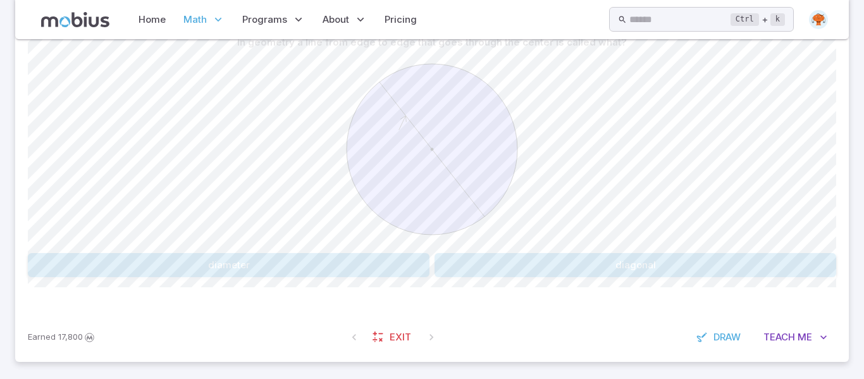
click at [590, 269] on button "diagonal" at bounding box center [635, 265] width 402 height 24
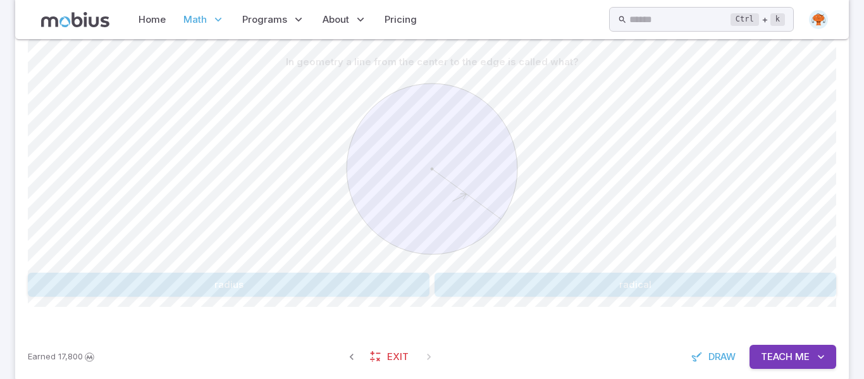
scroll to position [324, 0]
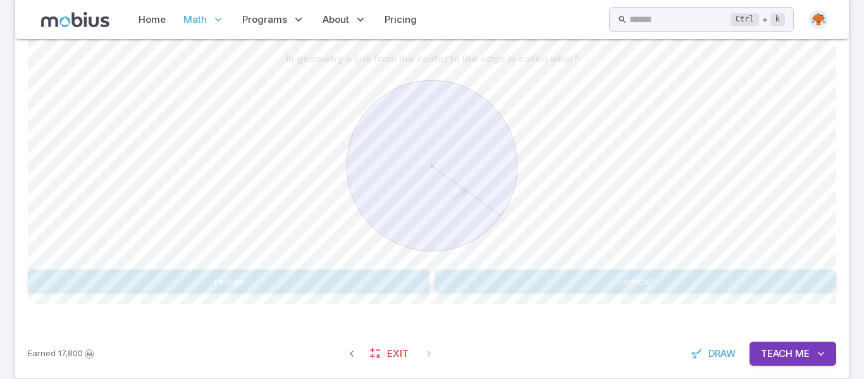
click at [480, 295] on div "In geometry a line from the center to the edge is called what? radius radical C…" at bounding box center [432, 174] width 808 height 307
click at [477, 289] on button "radical" at bounding box center [635, 281] width 402 height 24
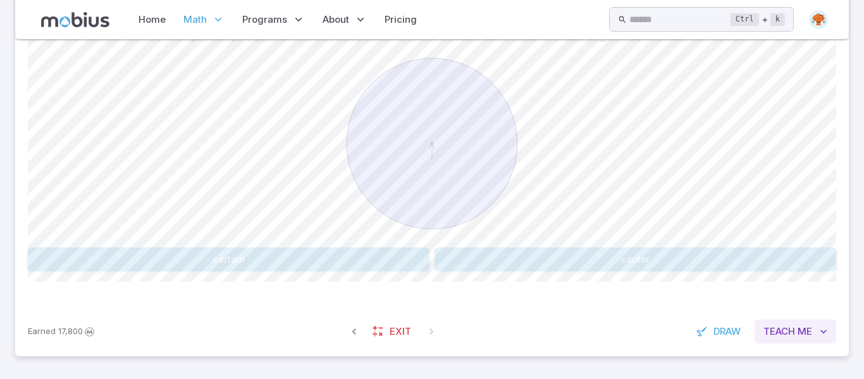
click at [795, 324] on button "Teach Me" at bounding box center [795, 331] width 82 height 24
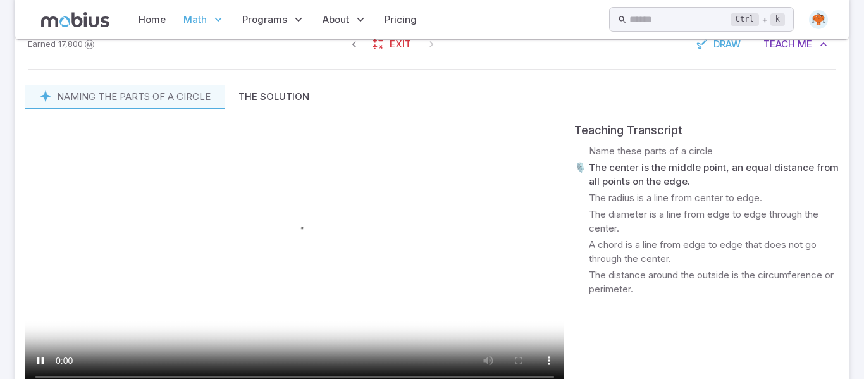
scroll to position [632, 0]
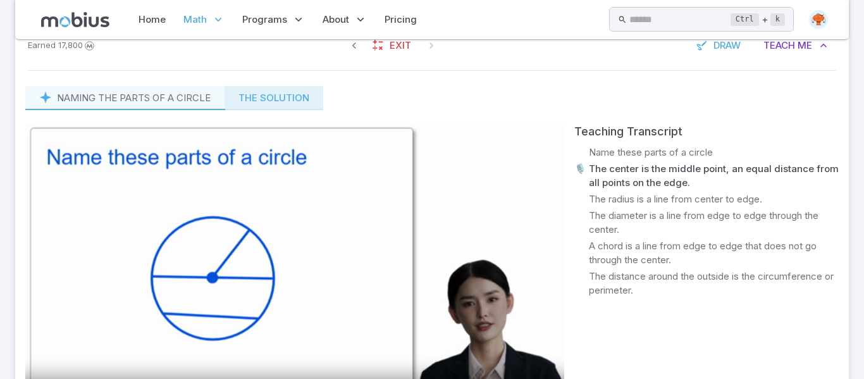
click at [292, 100] on button "The Solution" at bounding box center [273, 98] width 99 height 24
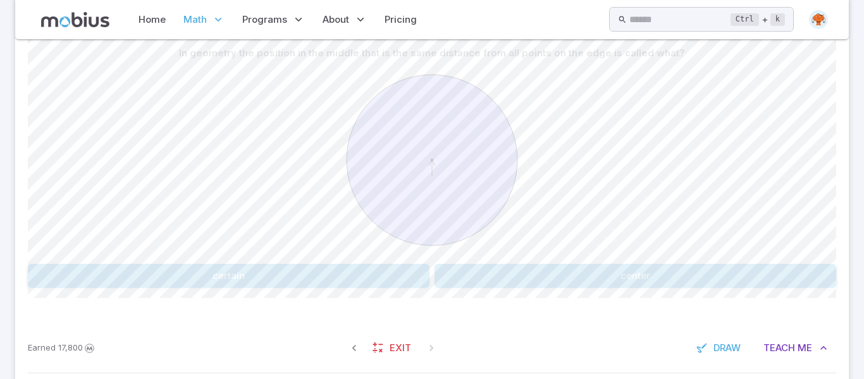
scroll to position [329, 0]
click at [581, 275] on button "center" at bounding box center [635, 277] width 402 height 24
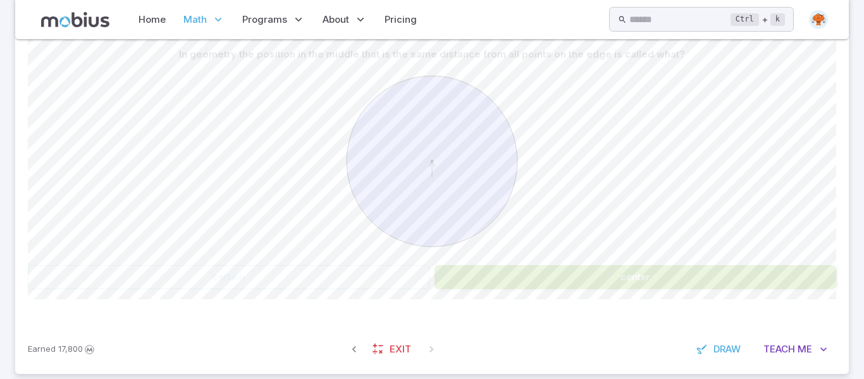
scroll to position [346, 0]
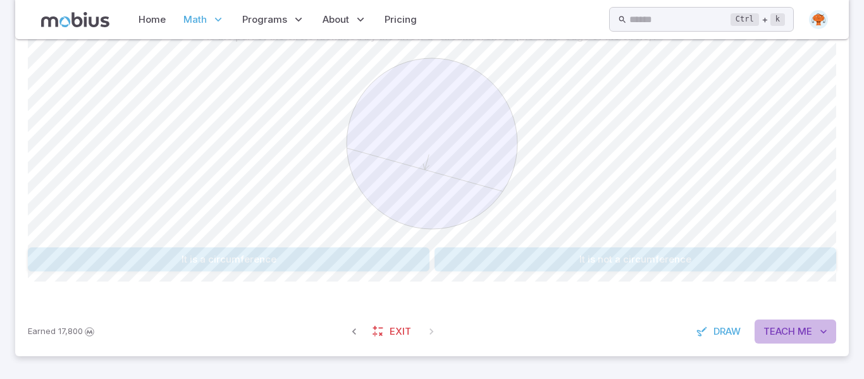
click at [792, 334] on span "Teach" at bounding box center [779, 331] width 32 height 14
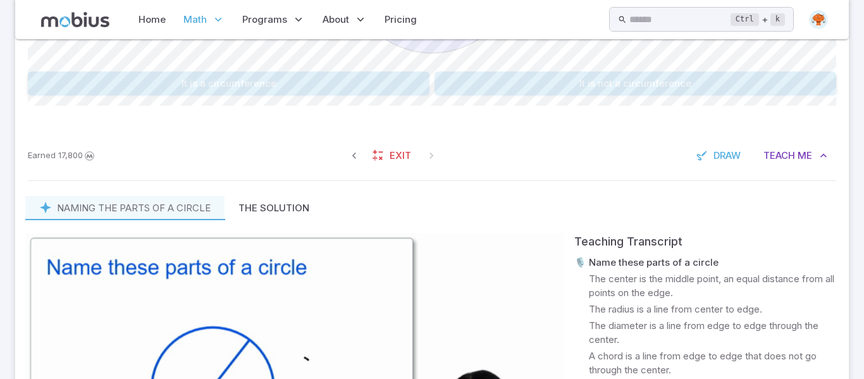
scroll to position [523, 0]
click at [267, 209] on button "The Solution" at bounding box center [273, 207] width 99 height 24
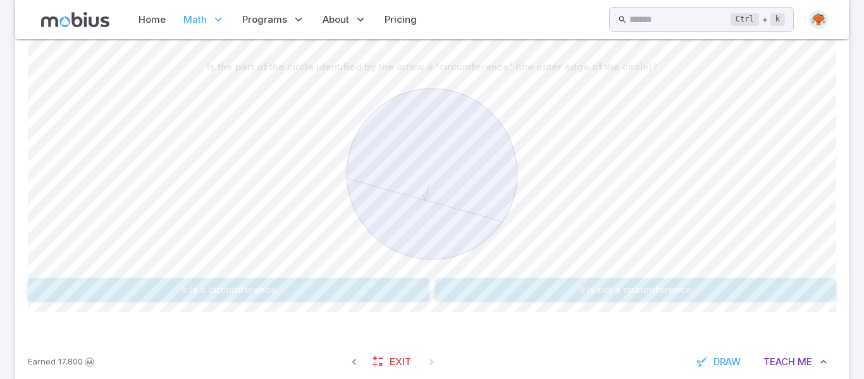
scroll to position [322, 0]
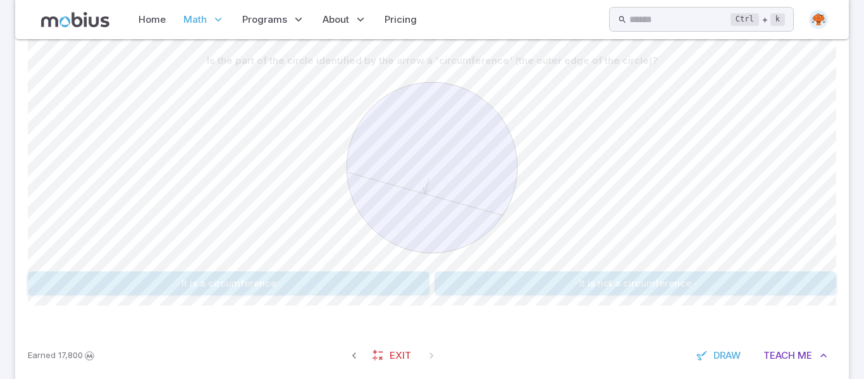
click at [530, 283] on button "It is not a circumference" at bounding box center [635, 283] width 402 height 24
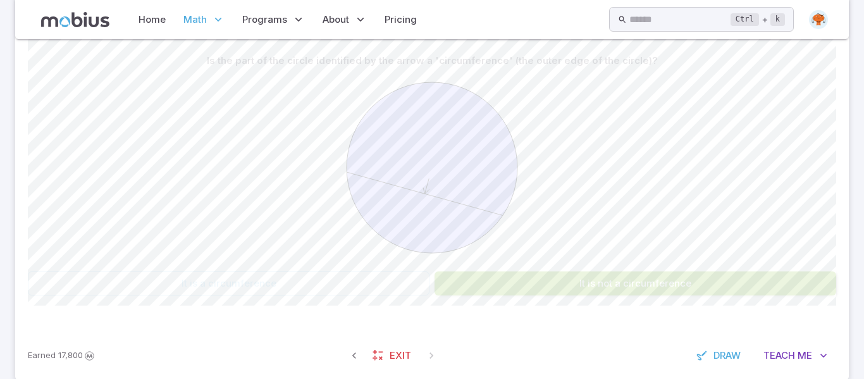
scroll to position [346, 0]
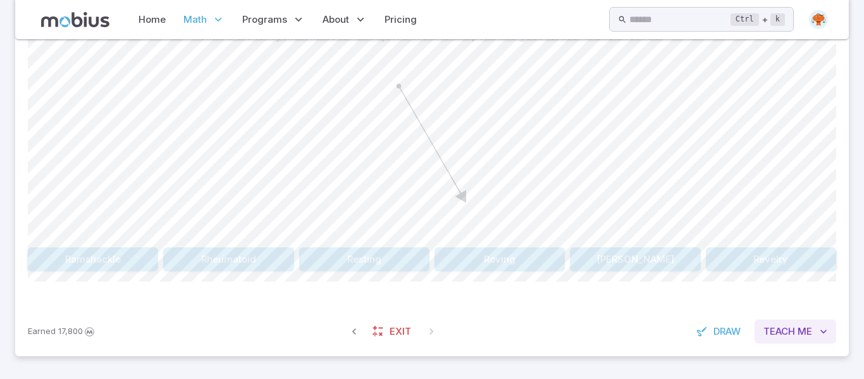
click at [811, 328] on span "Me" at bounding box center [804, 331] width 15 height 14
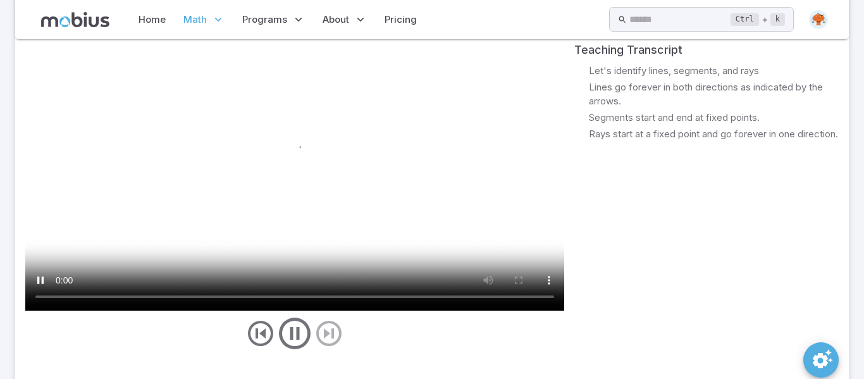
scroll to position [725, 0]
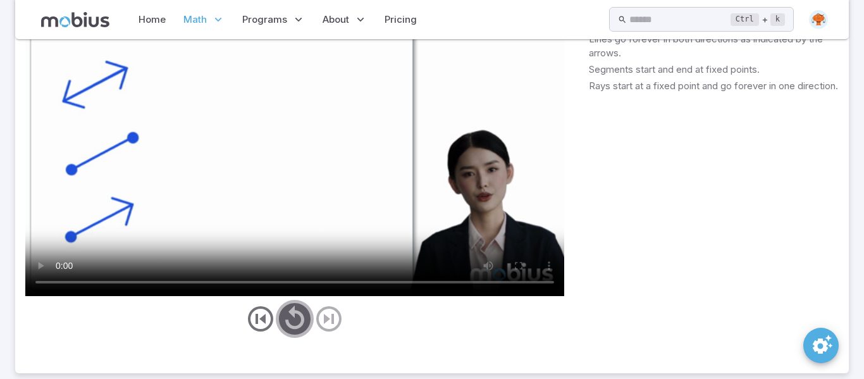
click at [294, 321] on icon "play/pause/restart" at bounding box center [295, 319] width 38 height 38
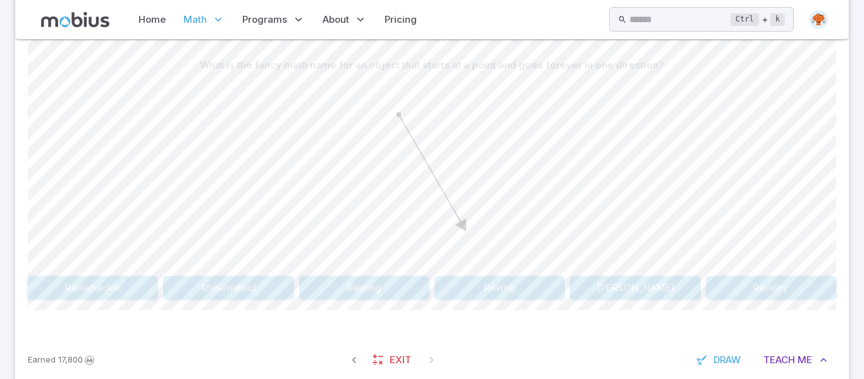
scroll to position [314, 0]
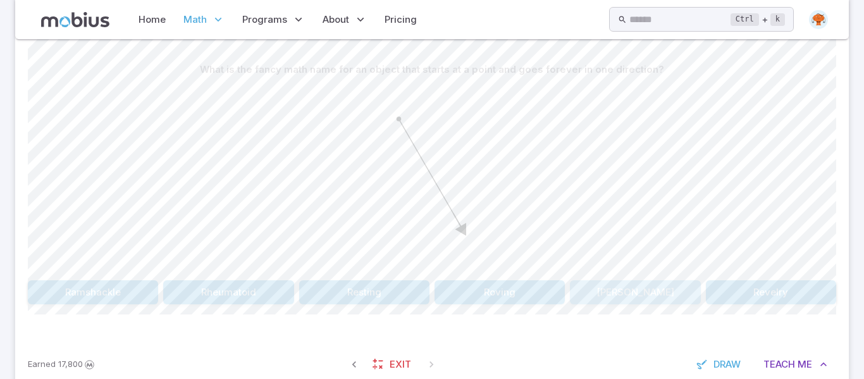
click at [642, 290] on button "Ray" at bounding box center [635, 292] width 130 height 24
click at [251, 300] on button "perpendicular" at bounding box center [161, 292] width 266 height 24
click at [527, 297] on button "Ray" at bounding box center [635, 292] width 402 height 24
click at [240, 293] on button "line" at bounding box center [161, 292] width 266 height 24
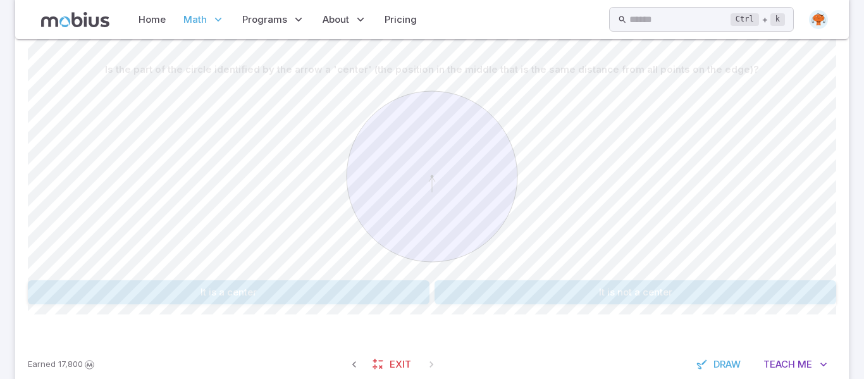
click at [354, 291] on button "It is a center" at bounding box center [229, 292] width 402 height 24
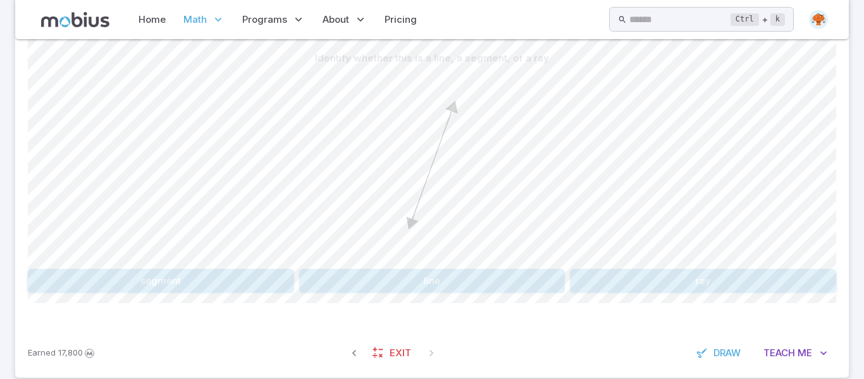
scroll to position [317, 0]
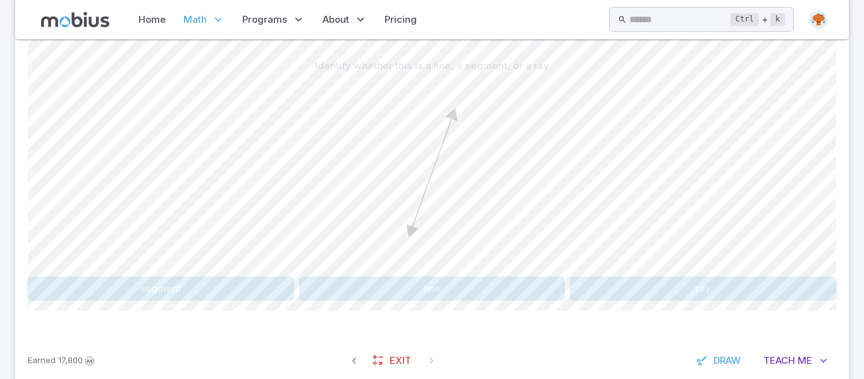
click at [651, 287] on button "ray" at bounding box center [703, 288] width 266 height 24
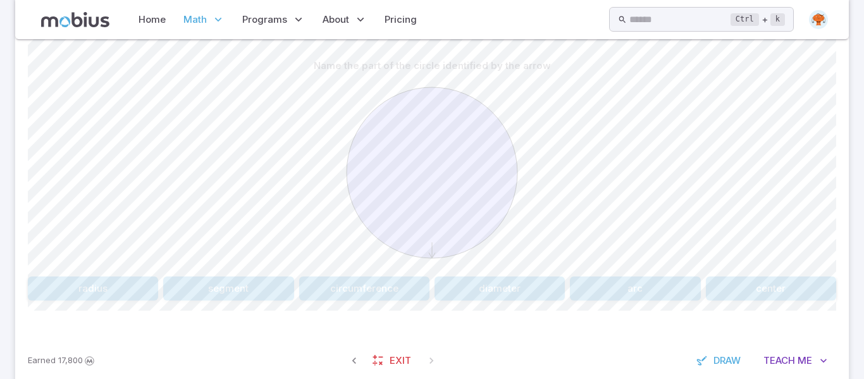
scroll to position [346, 0]
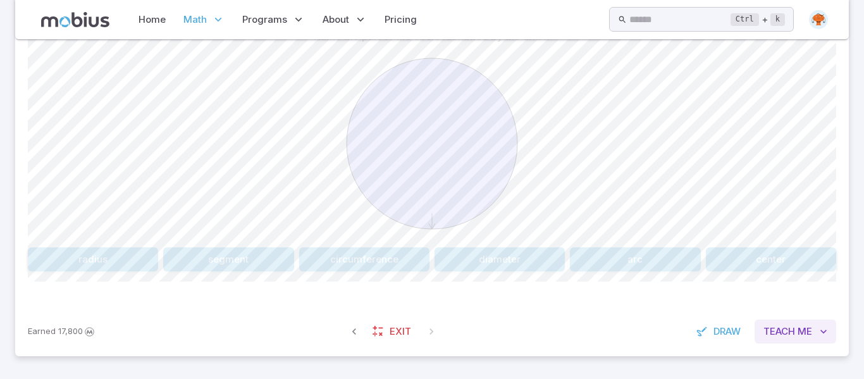
click at [782, 337] on span "Teach" at bounding box center [779, 331] width 32 height 14
click at [808, 337] on span "Me" at bounding box center [804, 331] width 15 height 14
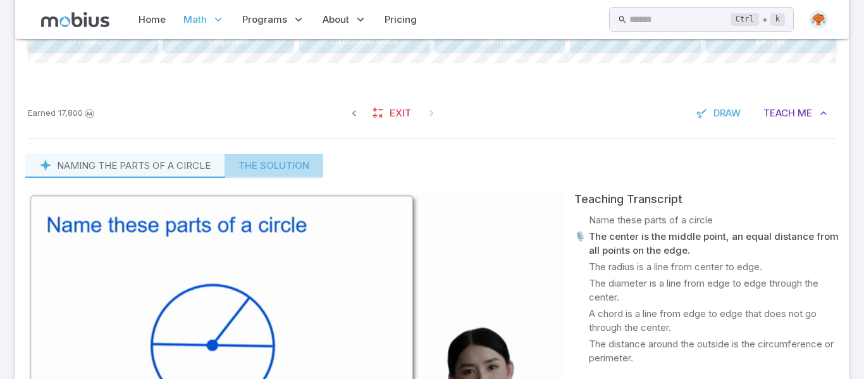
click at [254, 168] on button "The Solution" at bounding box center [273, 166] width 99 height 24
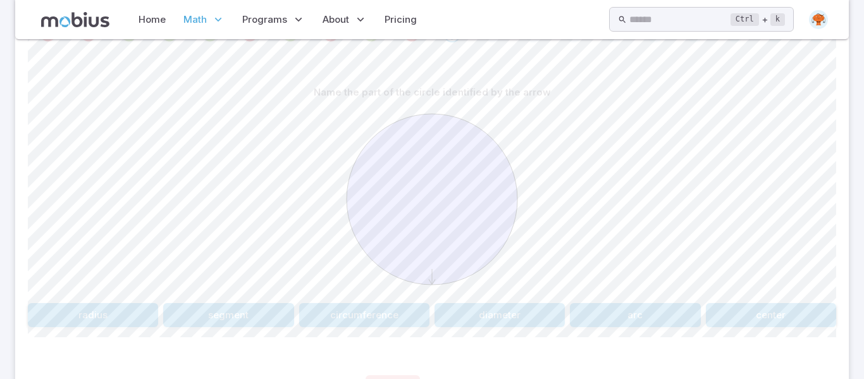
scroll to position [291, 0]
click at [345, 316] on button "circumference" at bounding box center [364, 314] width 130 height 24
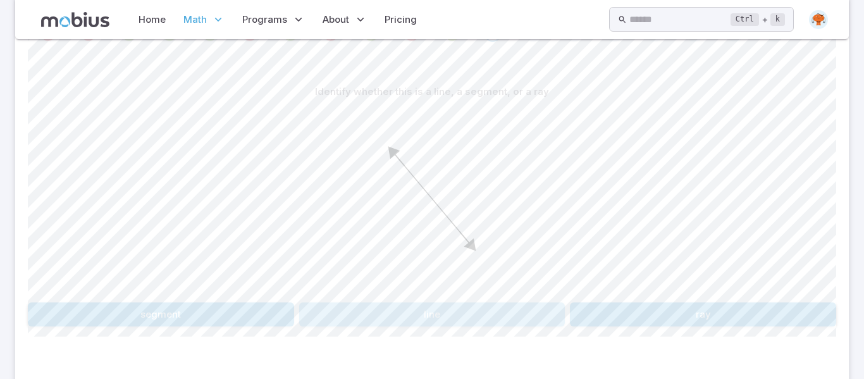
click at [393, 313] on button "line" at bounding box center [432, 314] width 266 height 24
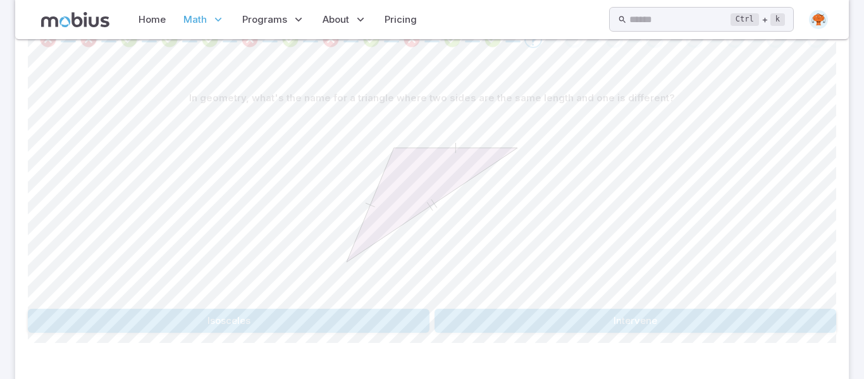
scroll to position [346, 0]
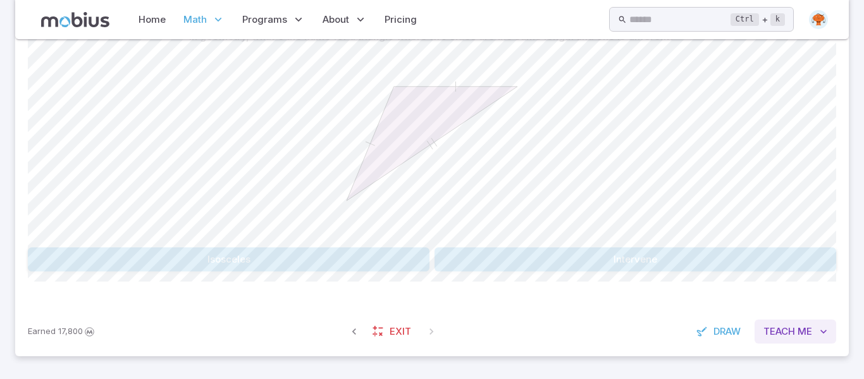
click at [799, 328] on span "Me" at bounding box center [804, 331] width 15 height 14
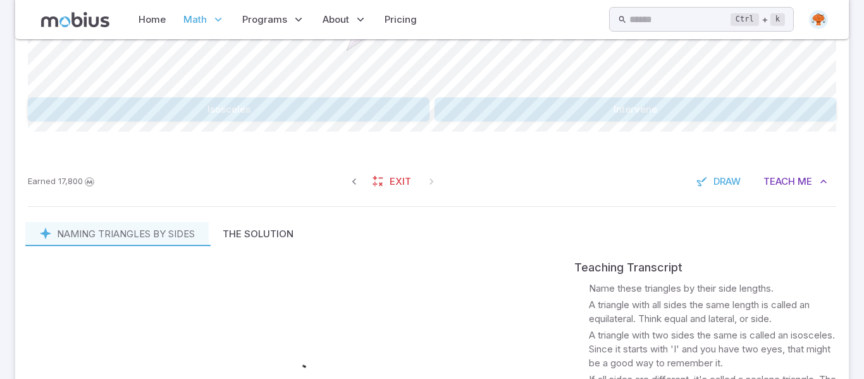
scroll to position [497, 0]
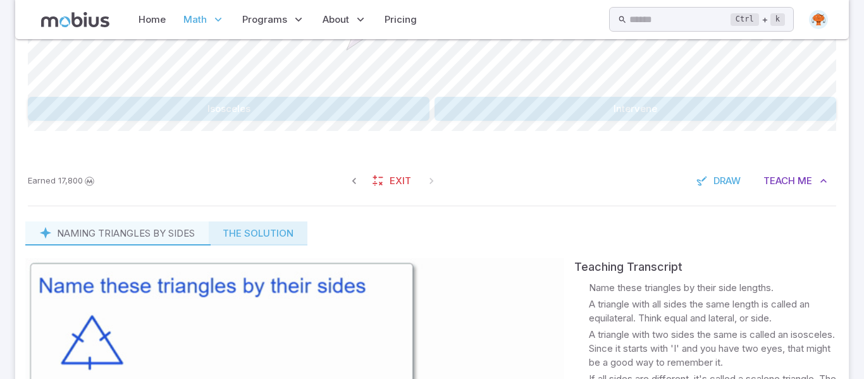
click at [269, 227] on button "The Solution" at bounding box center [258, 233] width 99 height 24
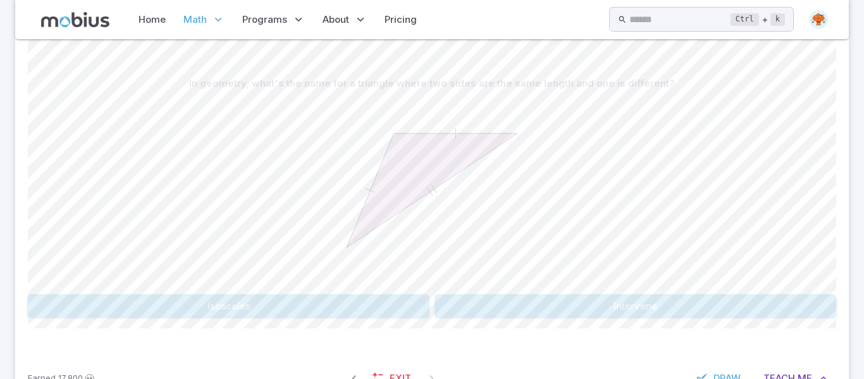
scroll to position [310, 0]
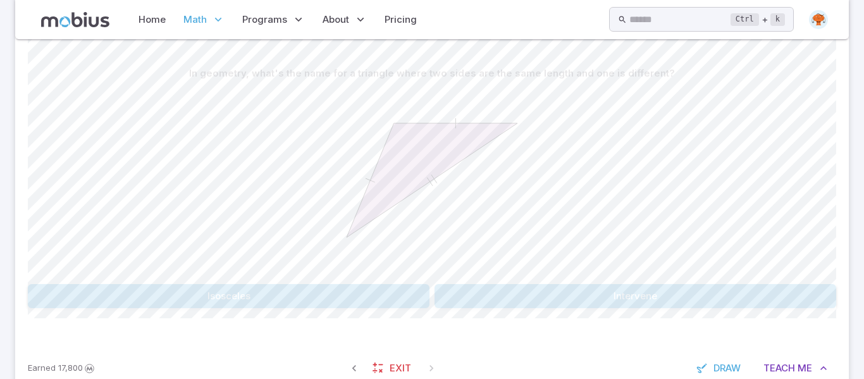
click at [388, 295] on button "Isosceles" at bounding box center [229, 296] width 402 height 24
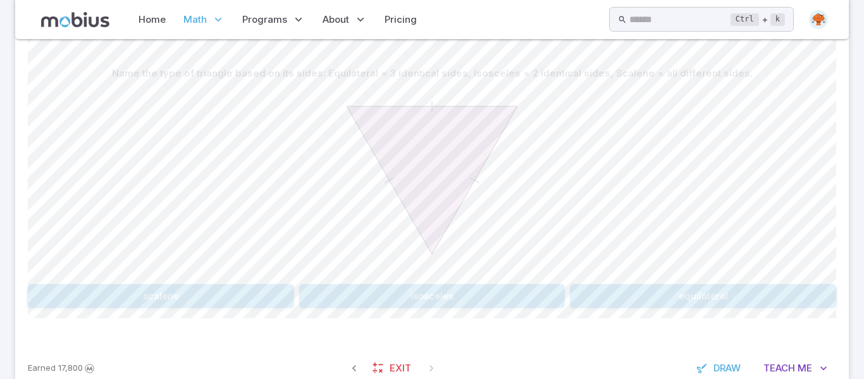
click at [677, 302] on button "equilateral" at bounding box center [703, 296] width 266 height 24
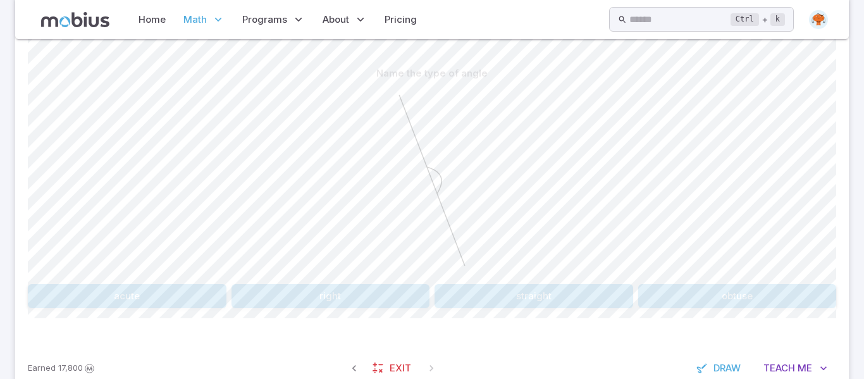
click at [565, 297] on button "straight" at bounding box center [533, 296] width 199 height 24
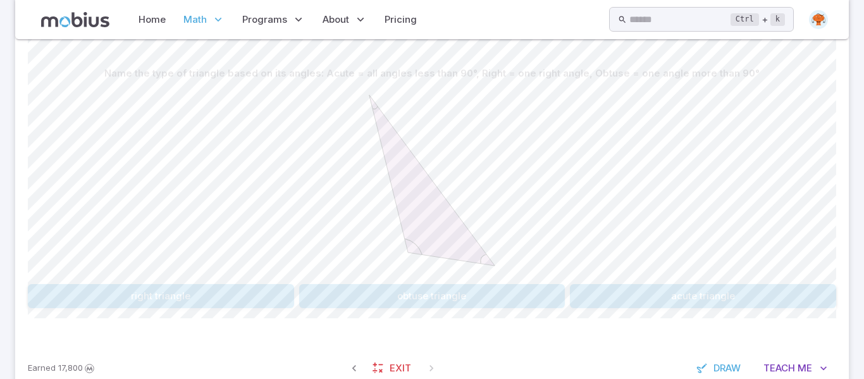
click at [676, 298] on button "acute triangle" at bounding box center [703, 296] width 266 height 24
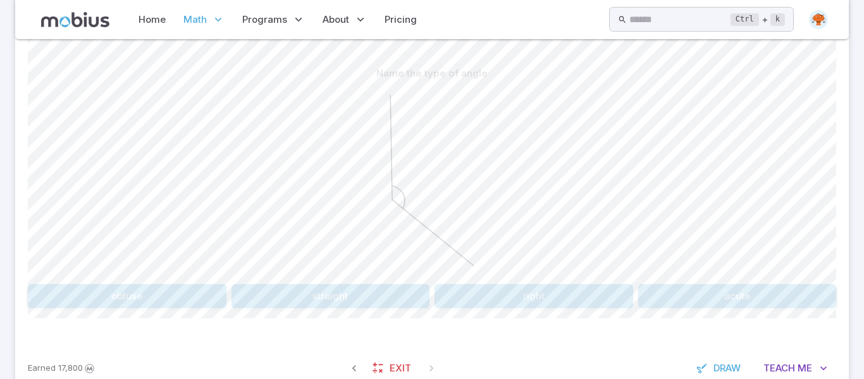
click at [185, 296] on button "obtuse" at bounding box center [127, 296] width 199 height 24
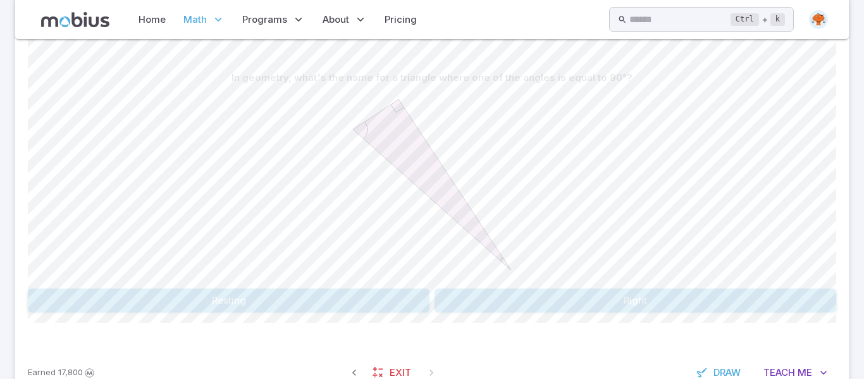
scroll to position [305, 0]
click at [546, 305] on button "Right" at bounding box center [635, 301] width 402 height 24
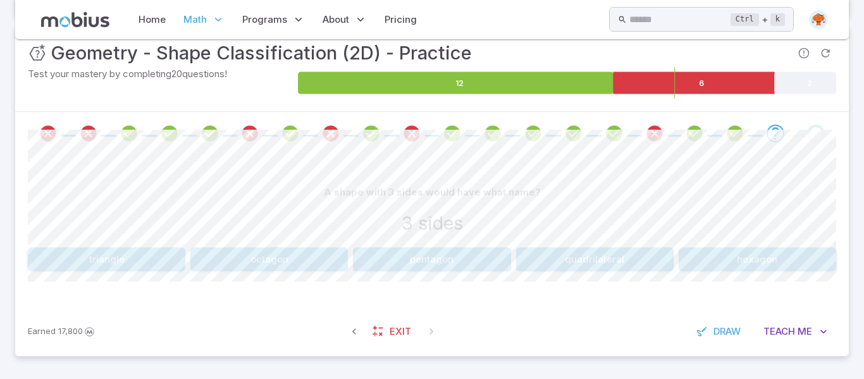
scroll to position [191, 0]
click at [135, 260] on button "triangle" at bounding box center [106, 259] width 157 height 24
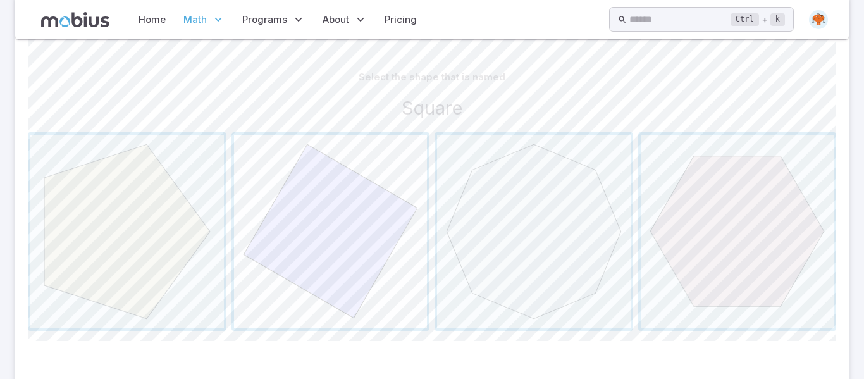
scroll to position [293, 0]
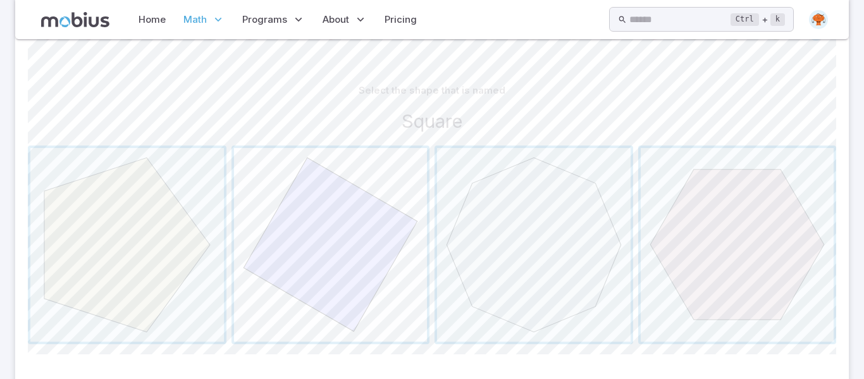
click at [348, 276] on span "button" at bounding box center [330, 244] width 193 height 193
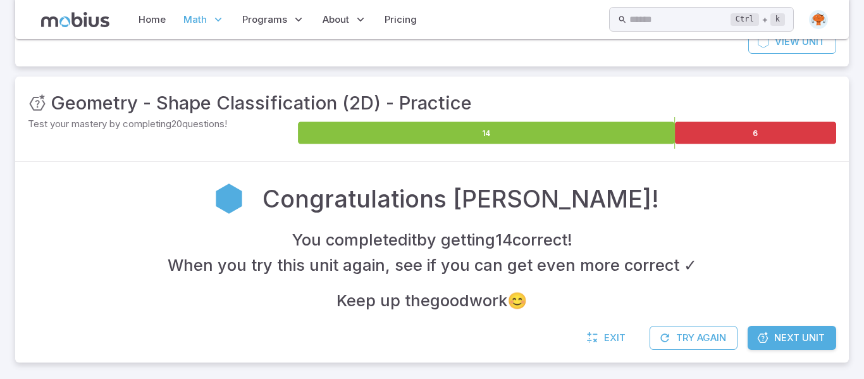
scroll to position [147, 0]
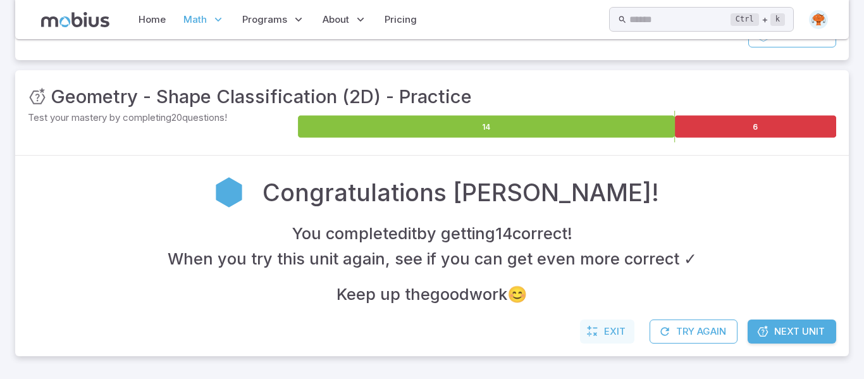
click at [598, 336] on icon at bounding box center [592, 331] width 13 height 13
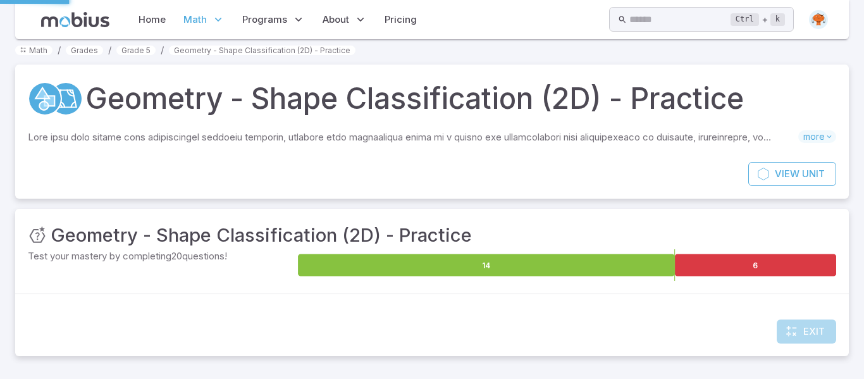
scroll to position [9, 0]
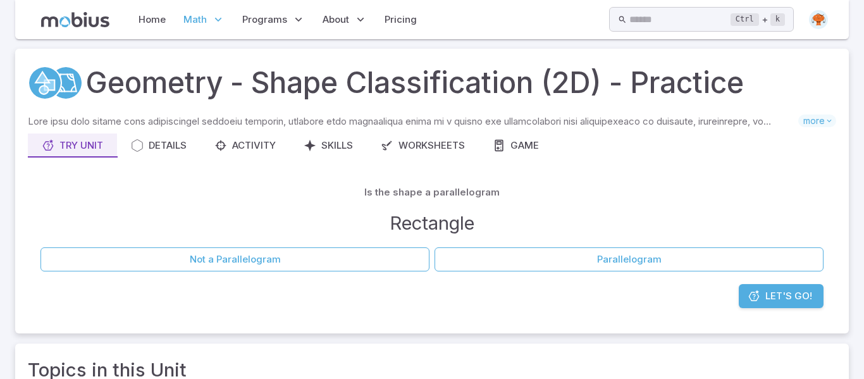
scroll to position [23, 0]
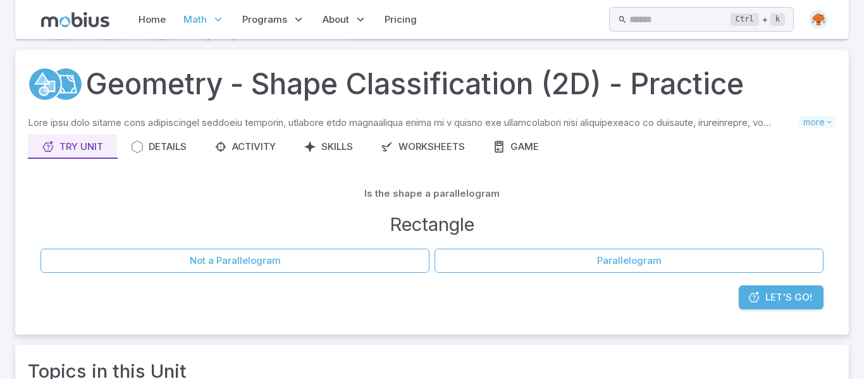
click at [781, 300] on span "Let's Go!" at bounding box center [788, 297] width 47 height 14
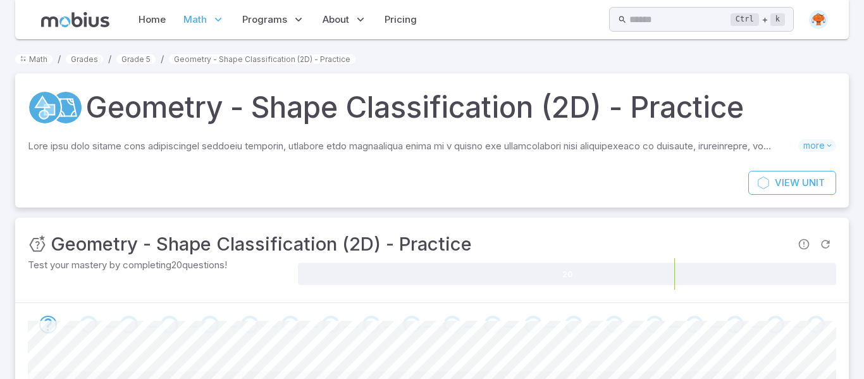
scroll to position [290, 0]
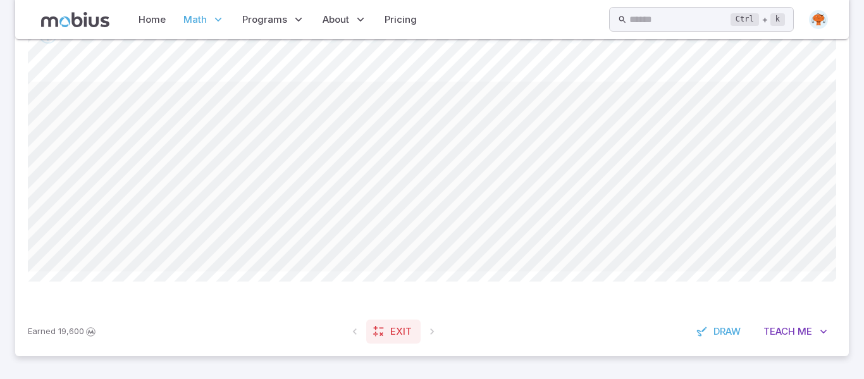
click at [388, 327] on link "Exit" at bounding box center [393, 331] width 54 height 24
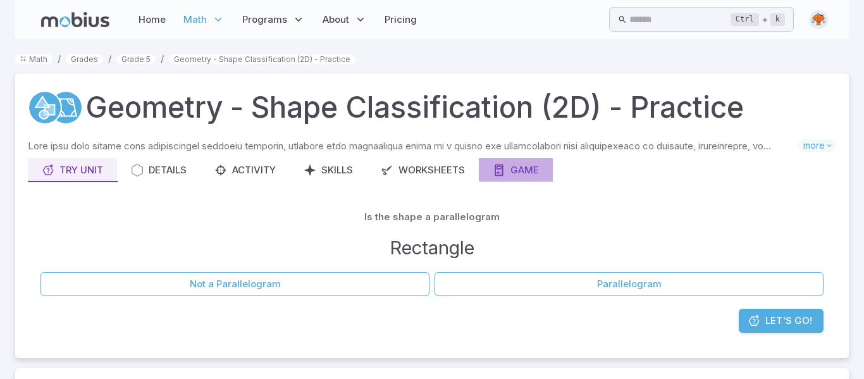
click at [520, 169] on div "Game" at bounding box center [516, 170] width 46 height 14
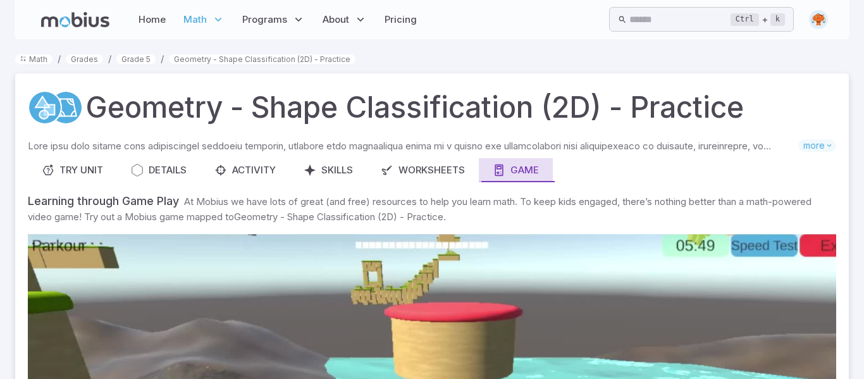
click at [520, 169] on div "Game" at bounding box center [516, 170] width 46 height 14
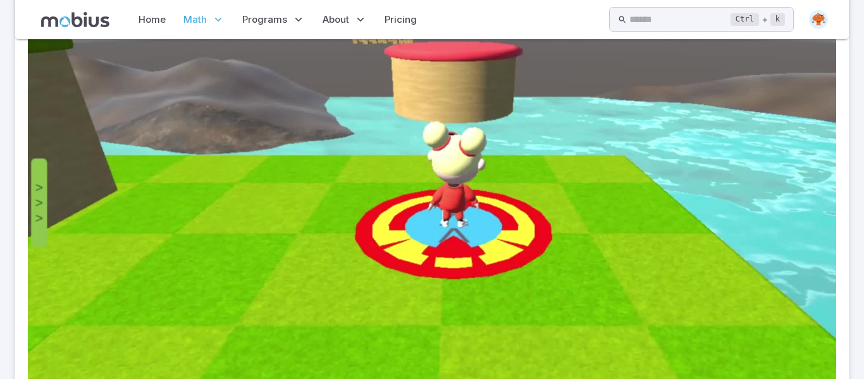
scroll to position [252, 0]
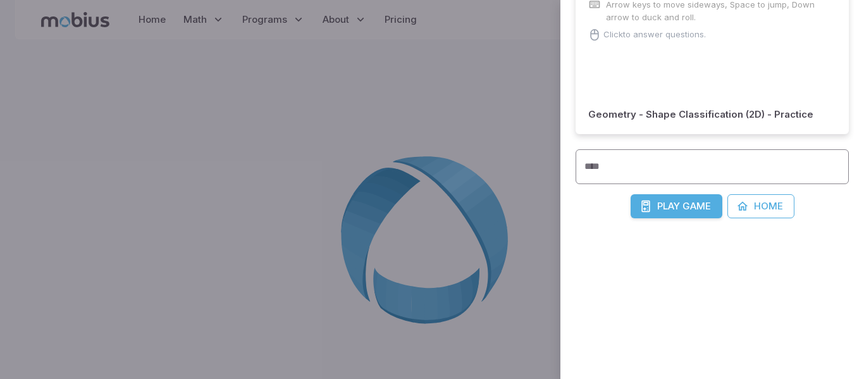
scroll to position [278, 0]
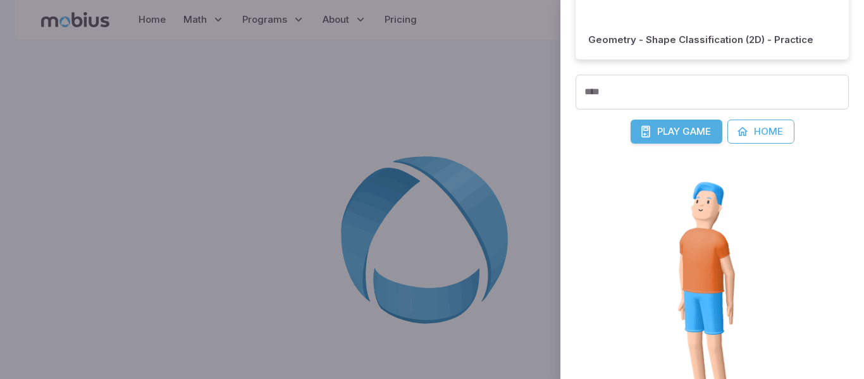
click at [649, 136] on icon "submit" at bounding box center [645, 131] width 13 height 13
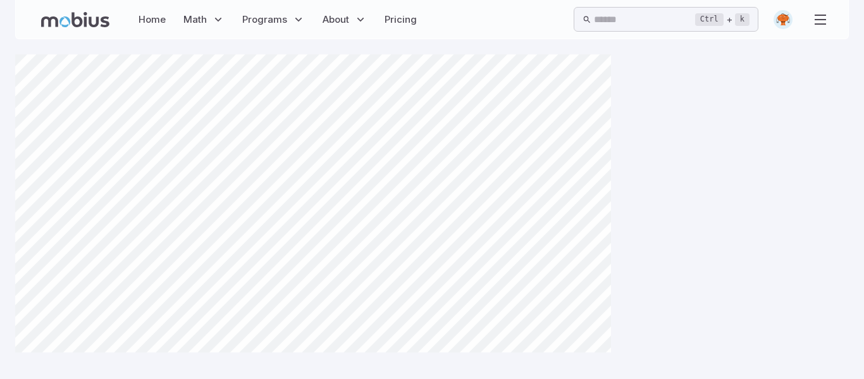
click at [622, 242] on div at bounding box center [431, 243] width 833 height 379
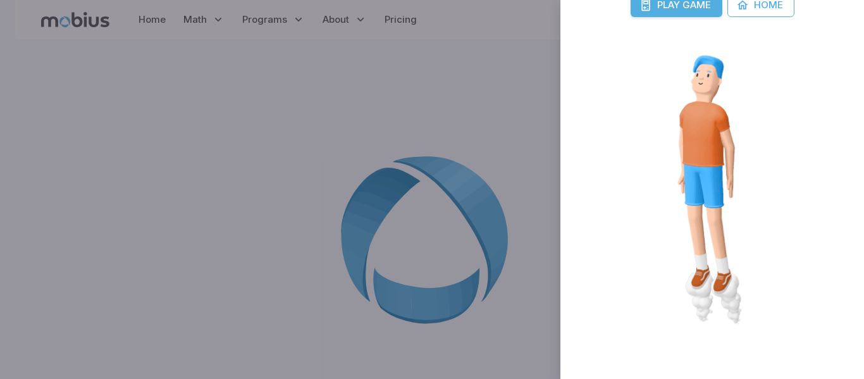
scroll to position [214, 0]
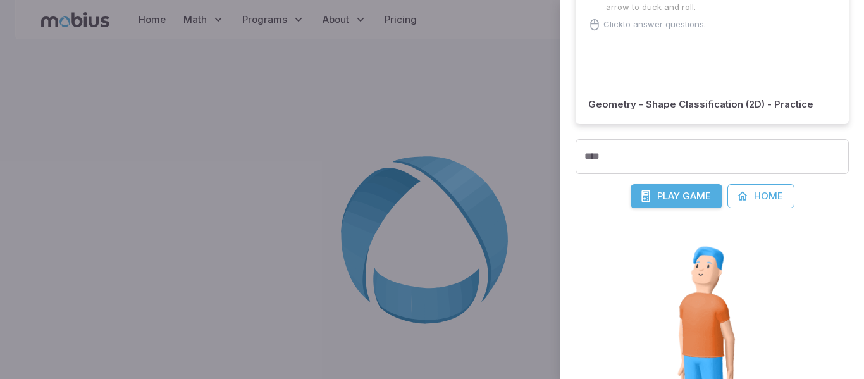
click at [665, 199] on span "Play" at bounding box center [668, 196] width 23 height 14
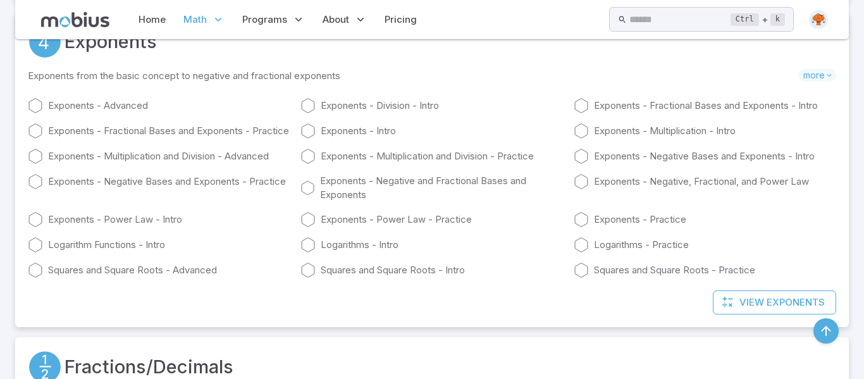
scroll to position [1792, 0]
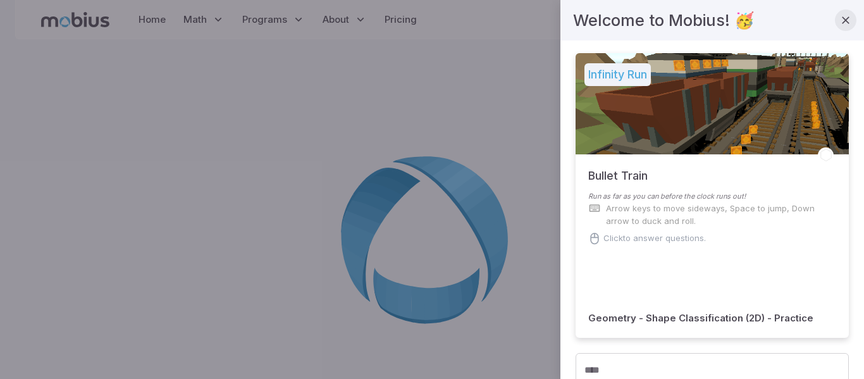
click at [848, 25] on icon "button" at bounding box center [845, 20] width 13 height 13
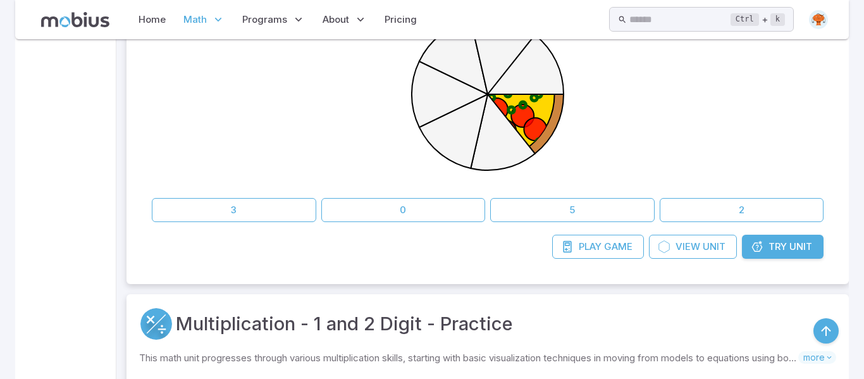
scroll to position [7233, 0]
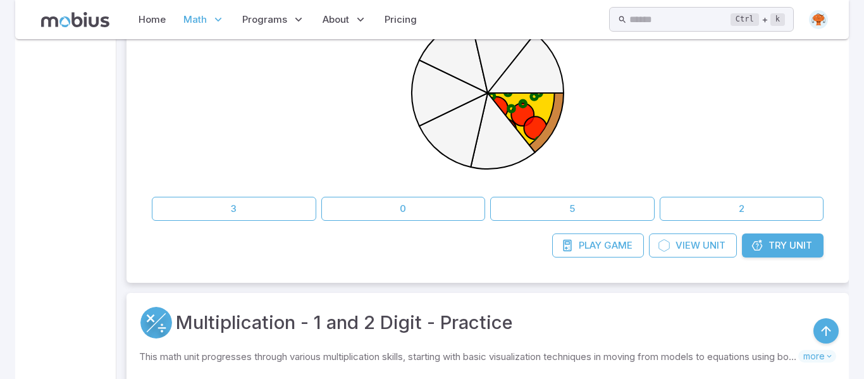
click at [777, 252] on span "Try" at bounding box center [777, 245] width 18 height 14
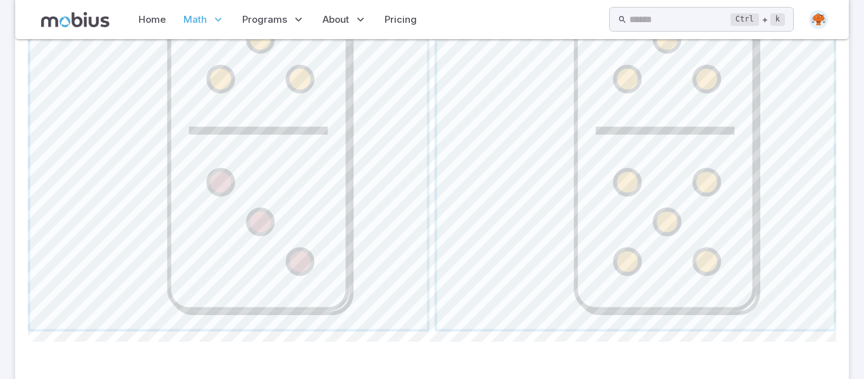
scroll to position [724, 0]
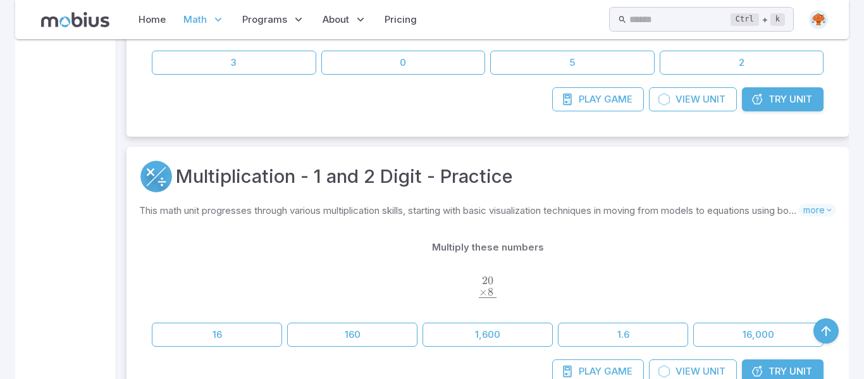
scroll to position [7381, 0]
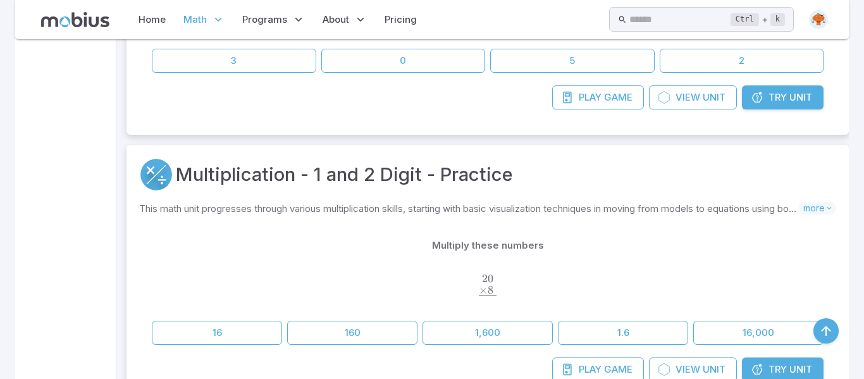
click at [760, 370] on icon at bounding box center [757, 369] width 13 height 13
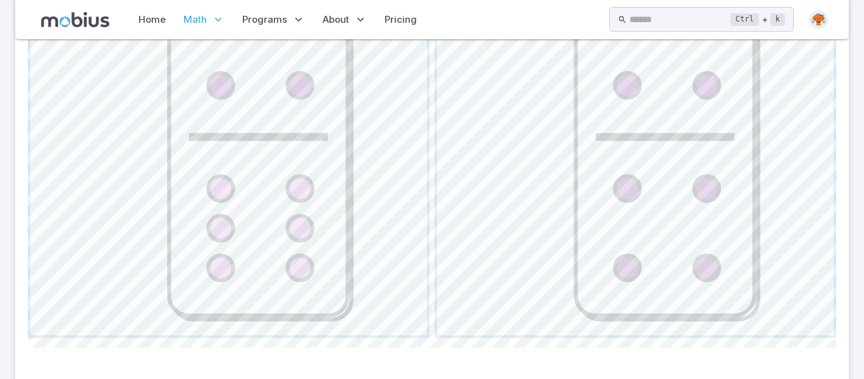
scroll to position [724, 0]
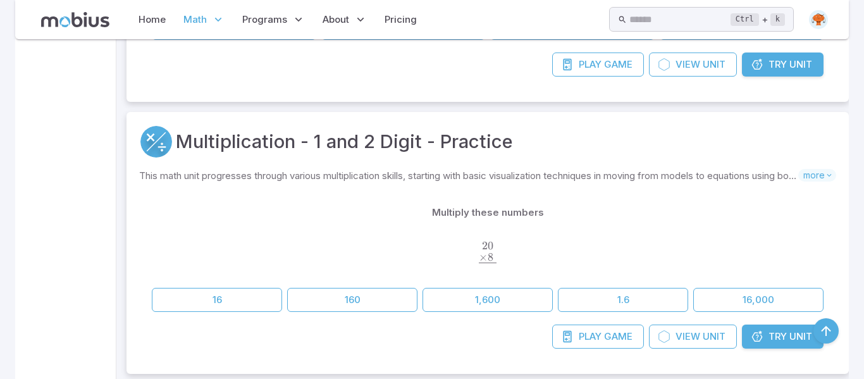
scroll to position [7411, 0]
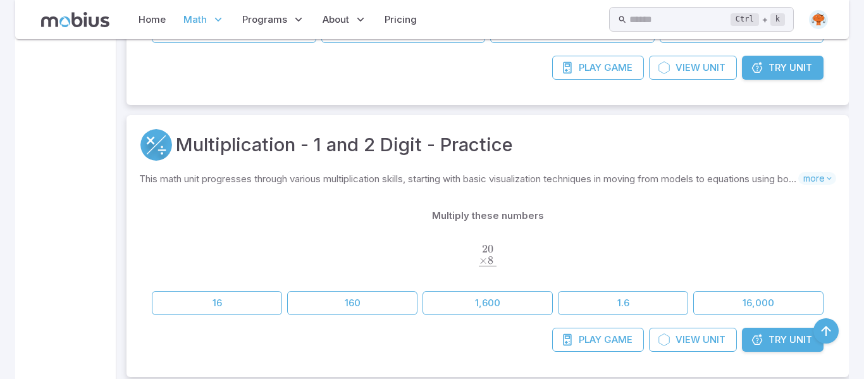
click at [771, 342] on span "Try" at bounding box center [777, 340] width 18 height 14
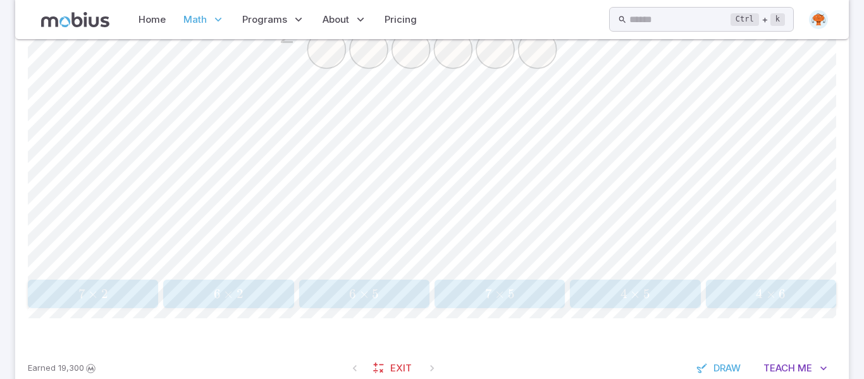
scroll to position [445, 0]
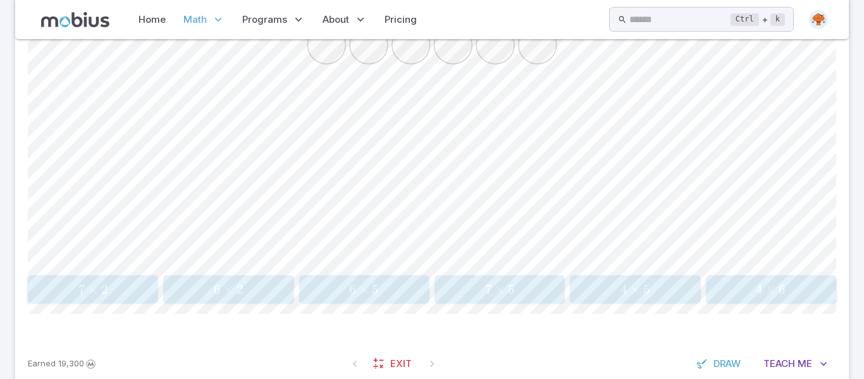
click at [230, 291] on span "×" at bounding box center [228, 289] width 10 height 16
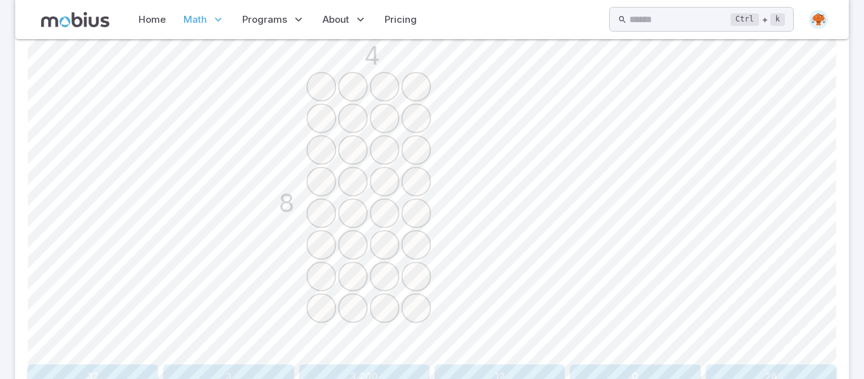
scroll to position [373, 0]
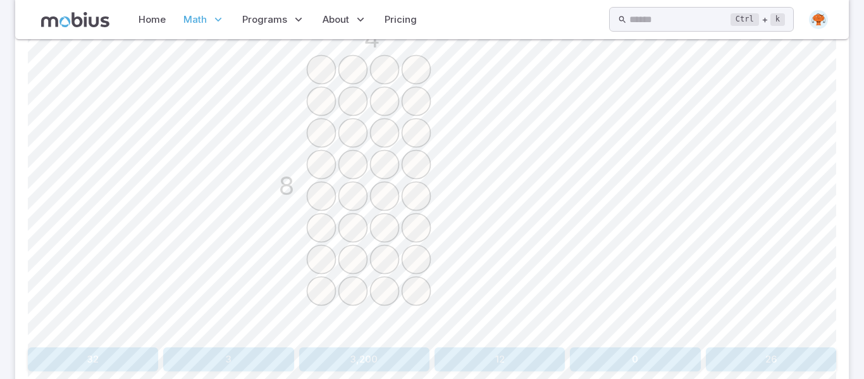
click at [360, 214] on icon "4 8" at bounding box center [432, 180] width 316 height 316
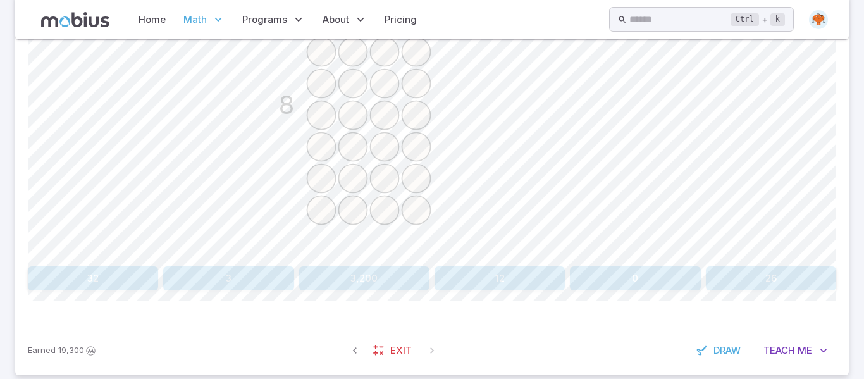
scroll to position [453, 0]
click at [100, 291] on button "32" at bounding box center [93, 279] width 130 height 24
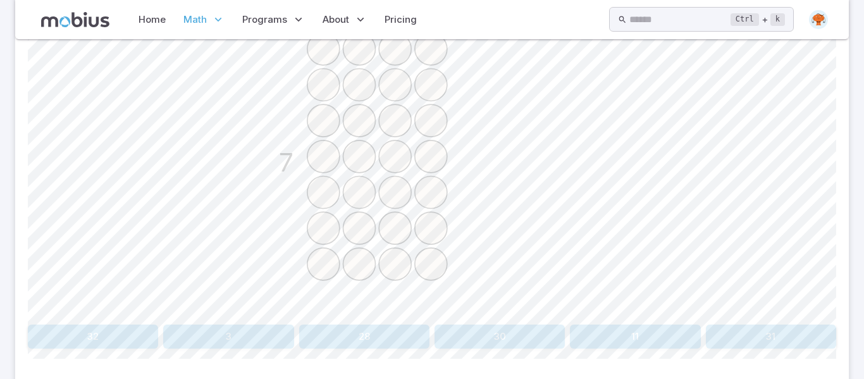
scroll to position [473, 0]
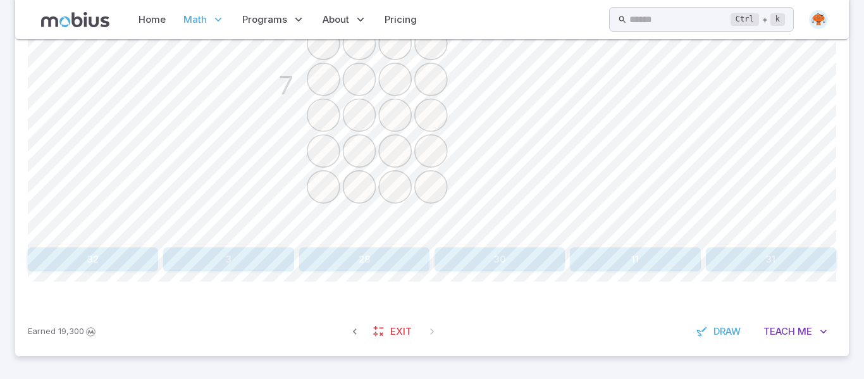
click at [364, 255] on button "28" at bounding box center [364, 259] width 130 height 24
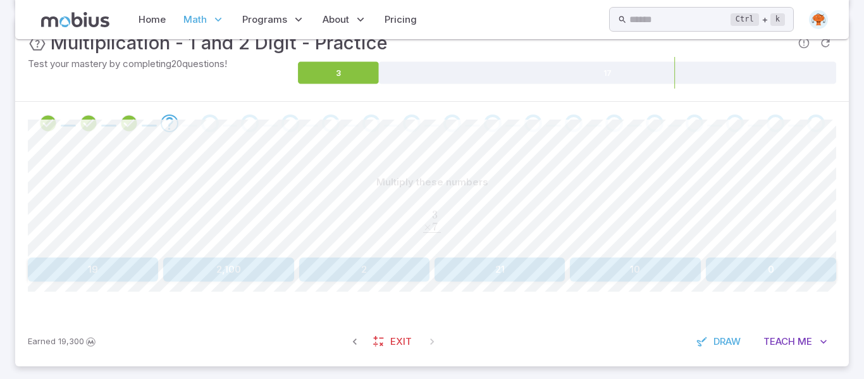
scroll to position [206, 0]
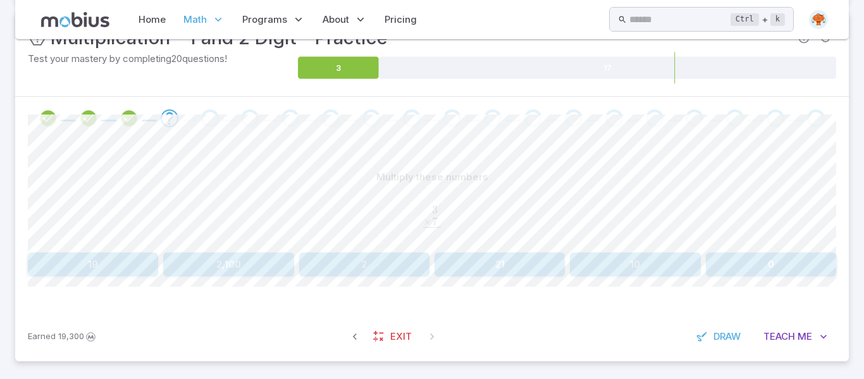
click at [515, 282] on div "Multiply these numbers 3 . × 7 . ‾ \begin{aligned}3\hphantom{.}\\[-0.5em]\under…" at bounding box center [432, 225] width 808 height 171
click at [477, 260] on button "21" at bounding box center [499, 264] width 130 height 24
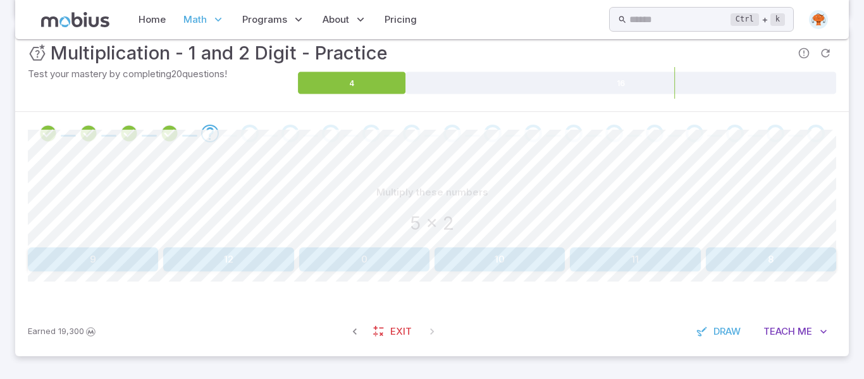
scroll to position [191, 0]
click at [510, 259] on button "10" at bounding box center [499, 259] width 130 height 24
click at [756, 267] on button "100" at bounding box center [771, 259] width 130 height 24
click at [728, 247] on button "108" at bounding box center [771, 259] width 130 height 24
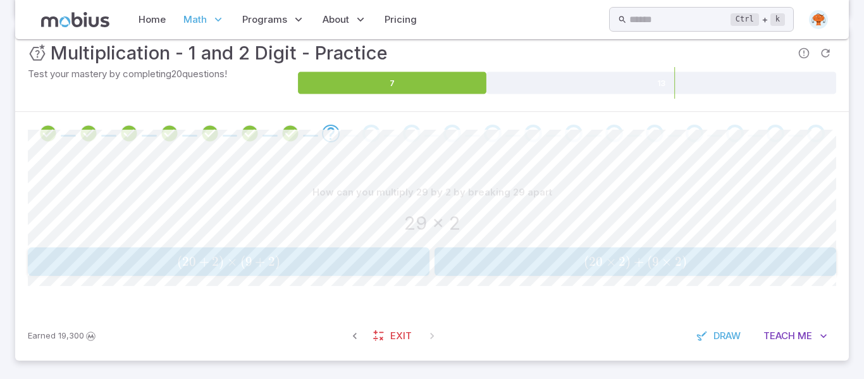
click at [728, 247] on button "( 20 × 2 ) + ( 9 × 2 ) (20 \times 2)+(9 \times 2) ( 20 × 2 ) + ( 9 × 2 )" at bounding box center [635, 261] width 402 height 28
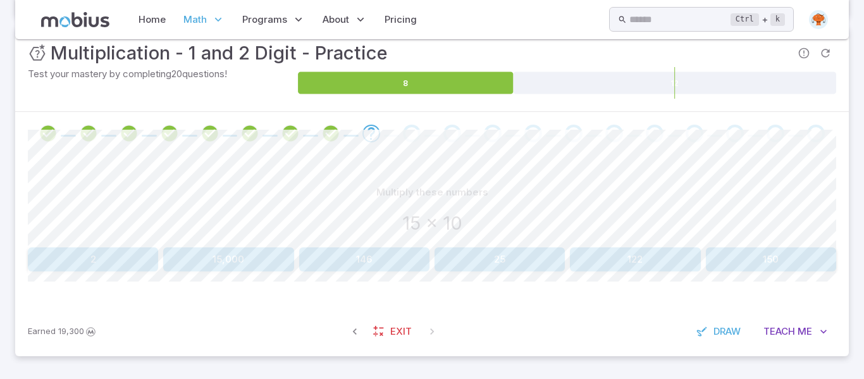
click at [229, 264] on button "15,000" at bounding box center [228, 259] width 130 height 24
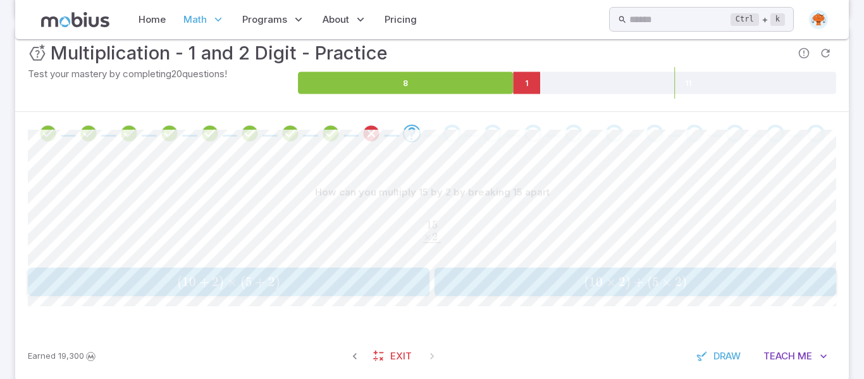
click at [274, 294] on button "( 10 + 2 ) × ( 5 + 2 ) (10 + 2)\times (5 + 2) ( 10 + 2 ) × ( 5 + 2 )" at bounding box center [229, 281] width 402 height 28
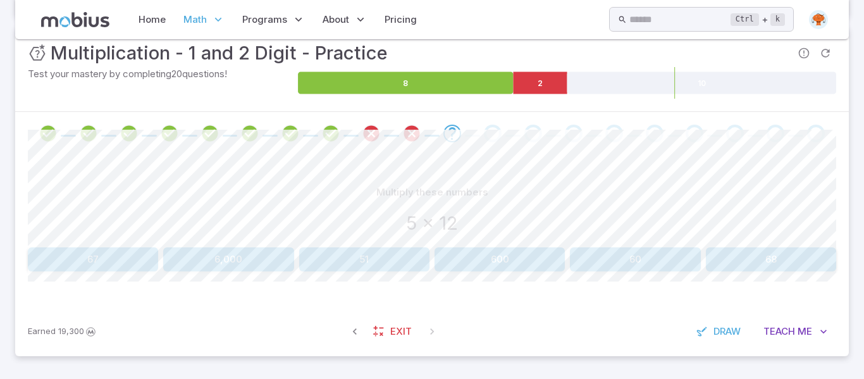
click at [589, 259] on button "60" at bounding box center [635, 259] width 130 height 24
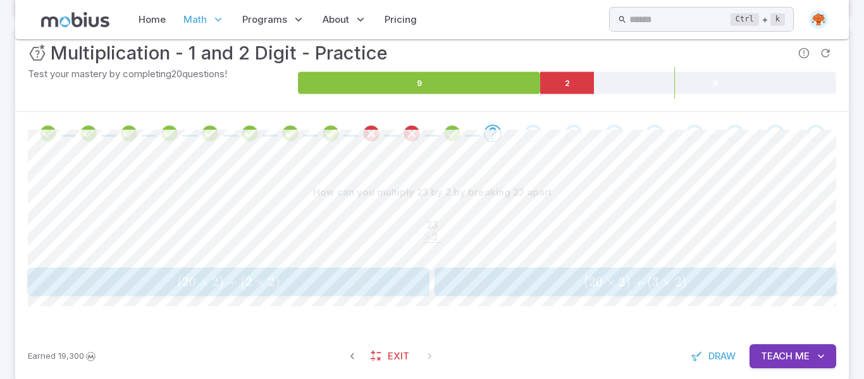
click at [614, 278] on span "×" at bounding box center [611, 282] width 10 height 16
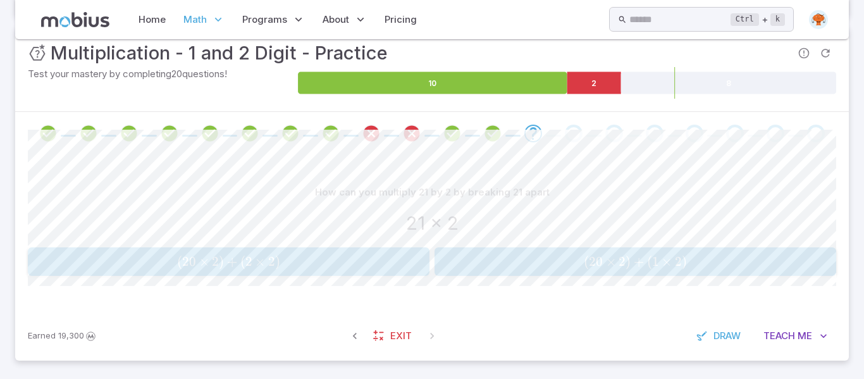
click at [318, 267] on span "( 20 × 2 ) + ( 2 × 2 )" at bounding box center [228, 262] width 393 height 16
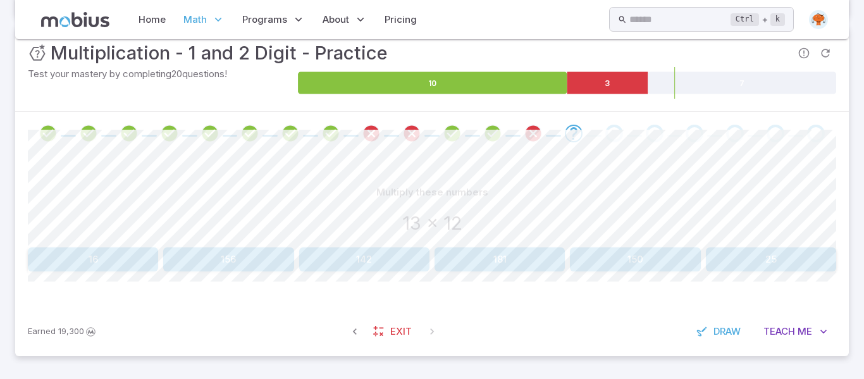
click at [222, 269] on button "156" at bounding box center [228, 259] width 130 height 24
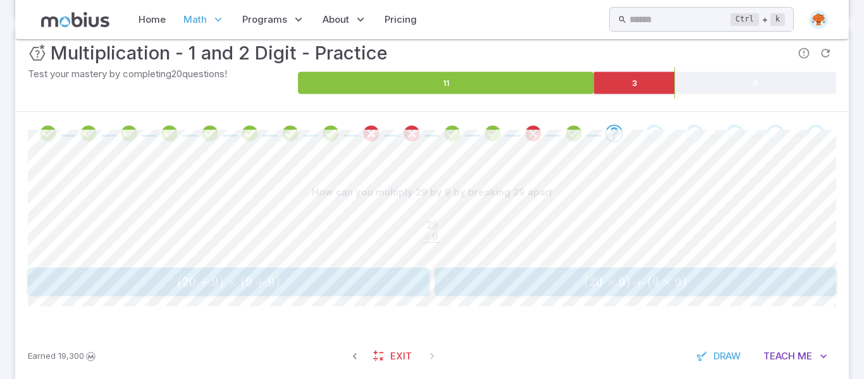
click at [580, 295] on button "( 20 × 9 ) + ( 9 × 9 ) (20 \times 9)+(9 \times 9) ( 20 × 9 ) + ( 9 × 9 )" at bounding box center [635, 281] width 402 height 28
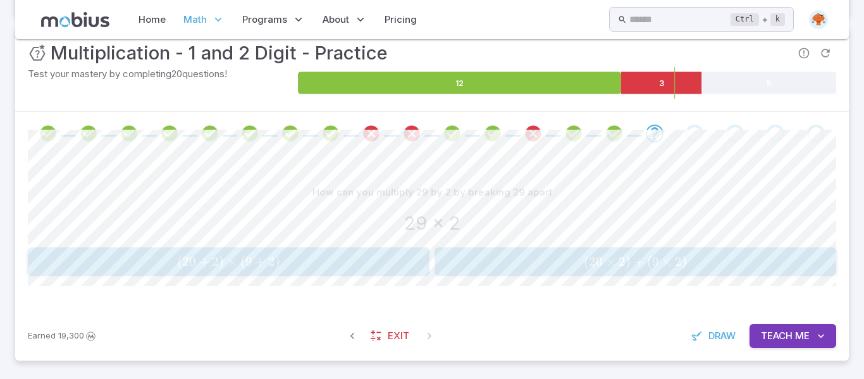
click at [593, 270] on div "( 20 × 2 ) + ( 9 × 2 ) (20 \times 2)+(9 \times 2) ( 20 × 2 ) + ( 9 × 2 )" at bounding box center [634, 261] width 393 height 18
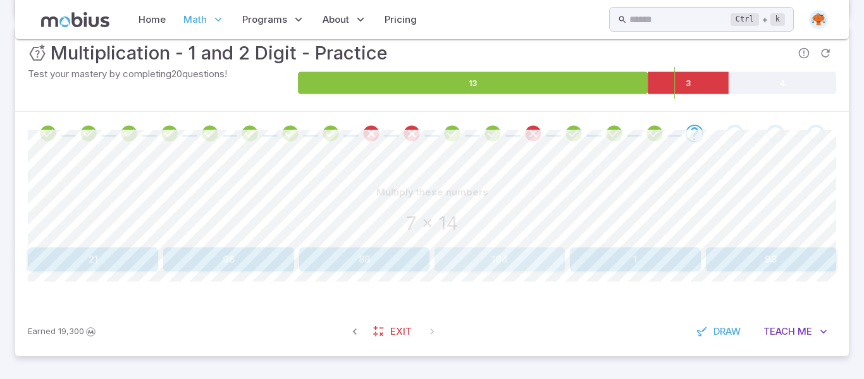
click at [507, 256] on button "104" at bounding box center [499, 259] width 130 height 24
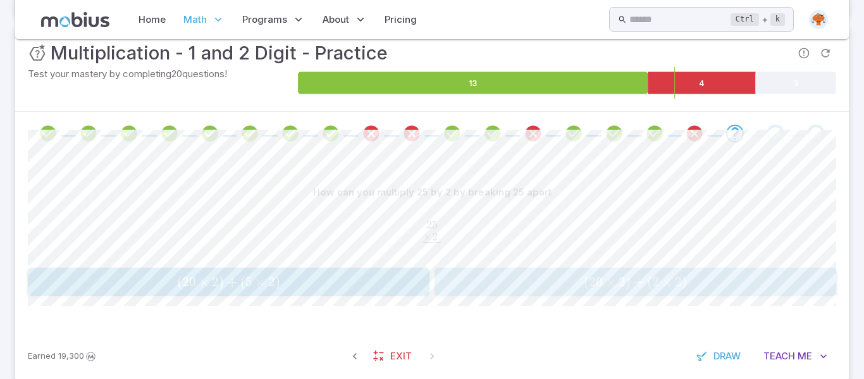
click at [561, 287] on span "( 20 × 2 ) + ( 2 × 2 )" at bounding box center [634, 282] width 393 height 16
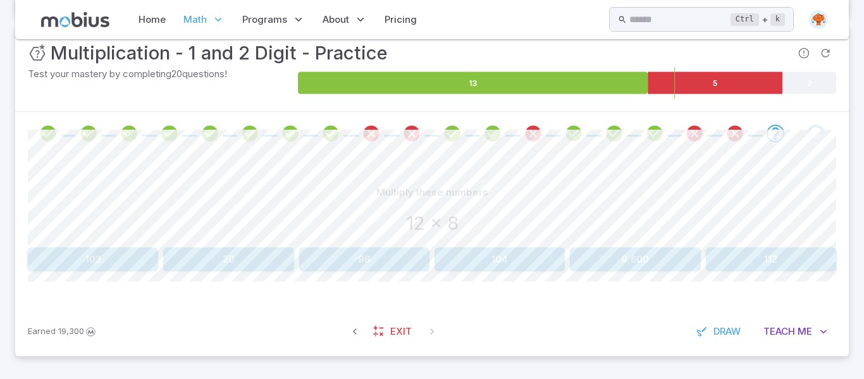
click at [390, 264] on button "96" at bounding box center [364, 259] width 130 height 24
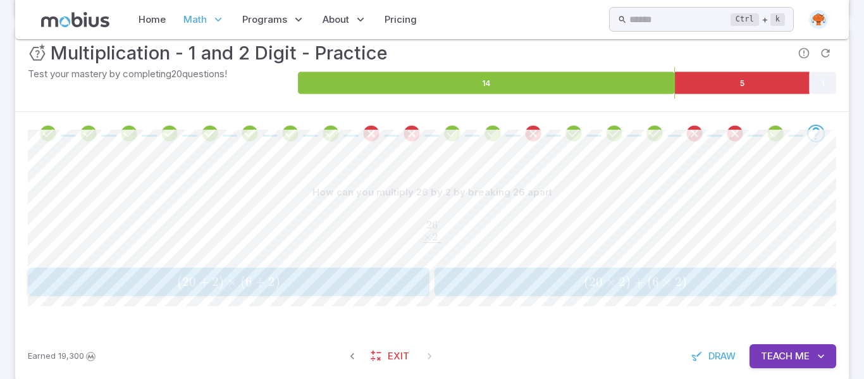
click at [599, 278] on span "20" at bounding box center [596, 282] width 14 height 16
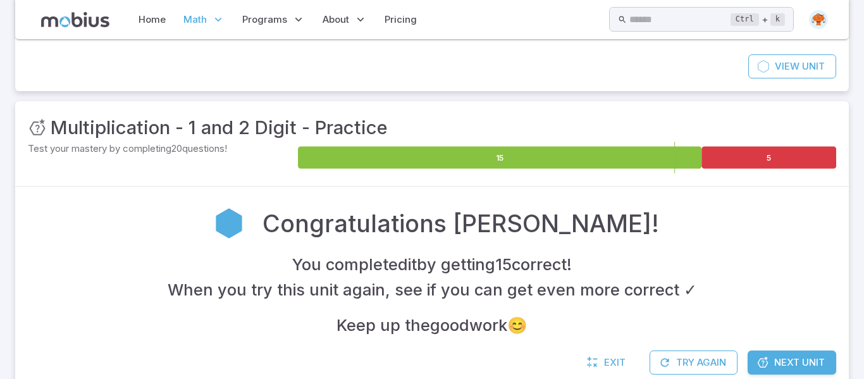
scroll to position [147, 0]
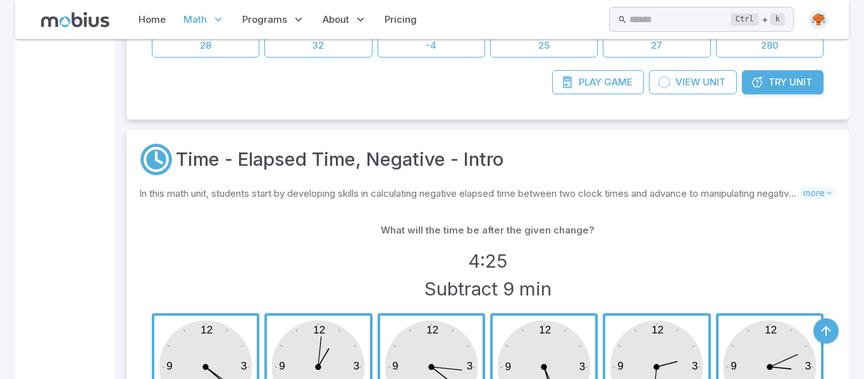
scroll to position [16017, 0]
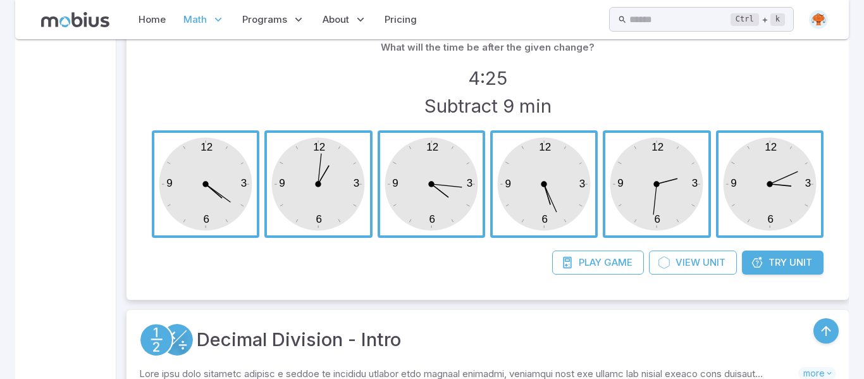
click at [783, 262] on span "Try" at bounding box center [777, 262] width 18 height 14
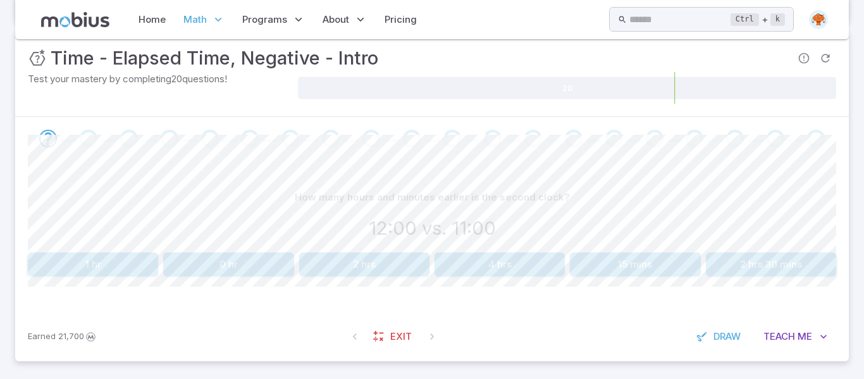
scroll to position [191, 0]
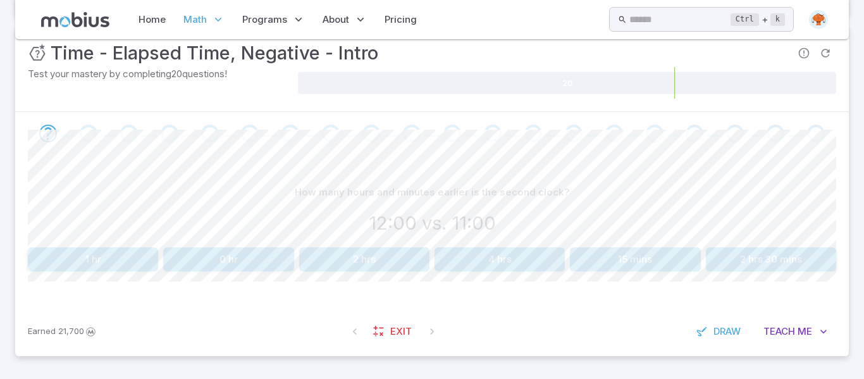
click at [96, 254] on button "1 hr" at bounding box center [93, 259] width 130 height 24
click at [207, 264] on button "5 hrs" at bounding box center [228, 259] width 130 height 24
click at [634, 252] on button "1 hr" at bounding box center [635, 259] width 130 height 24
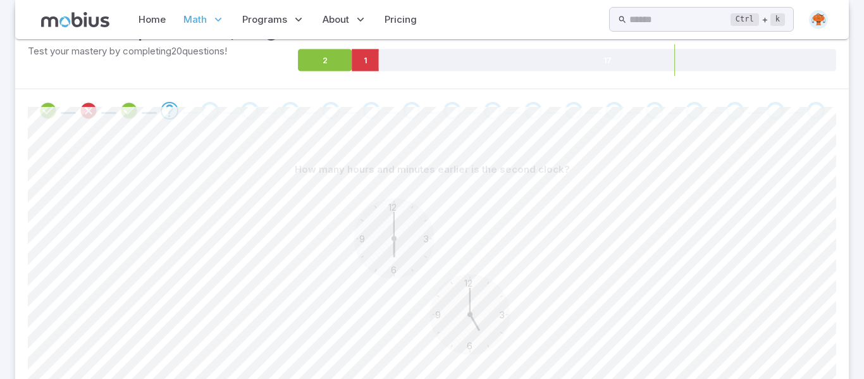
scroll to position [346, 0]
